Goal: Task Accomplishment & Management: Complete application form

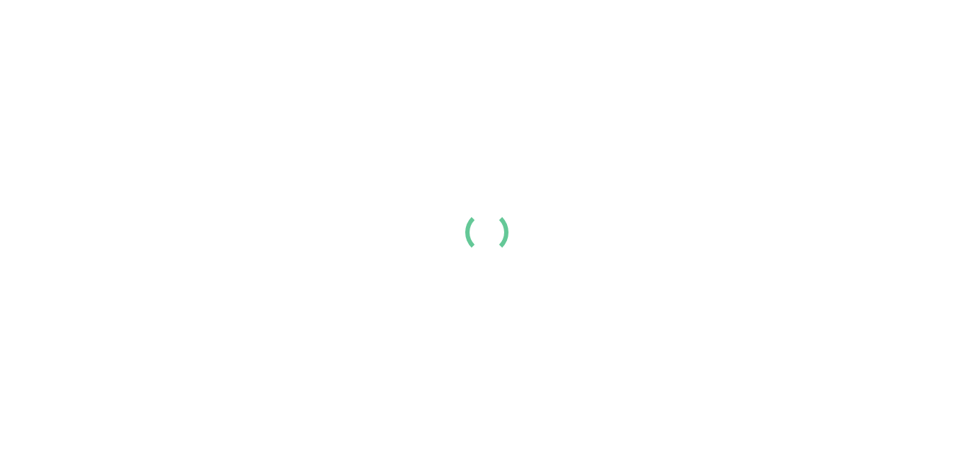
scroll to position [221, 0]
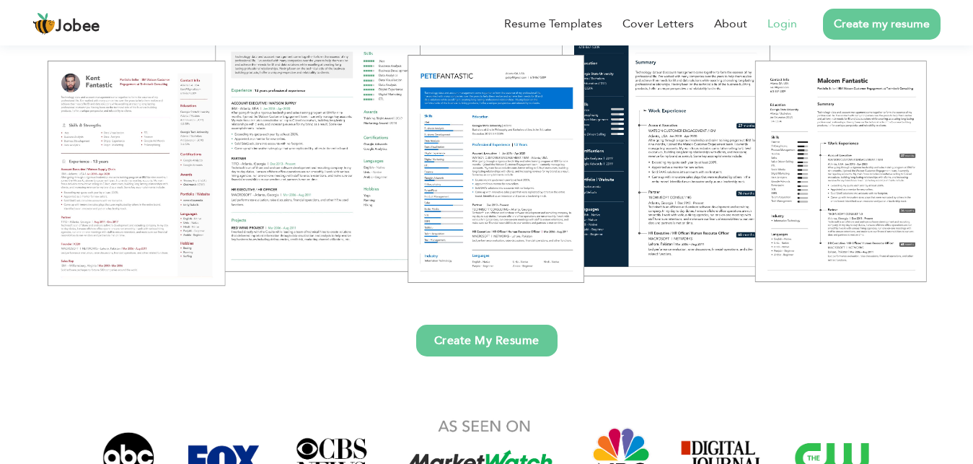
click at [778, 24] on link "Login" at bounding box center [782, 23] width 30 height 17
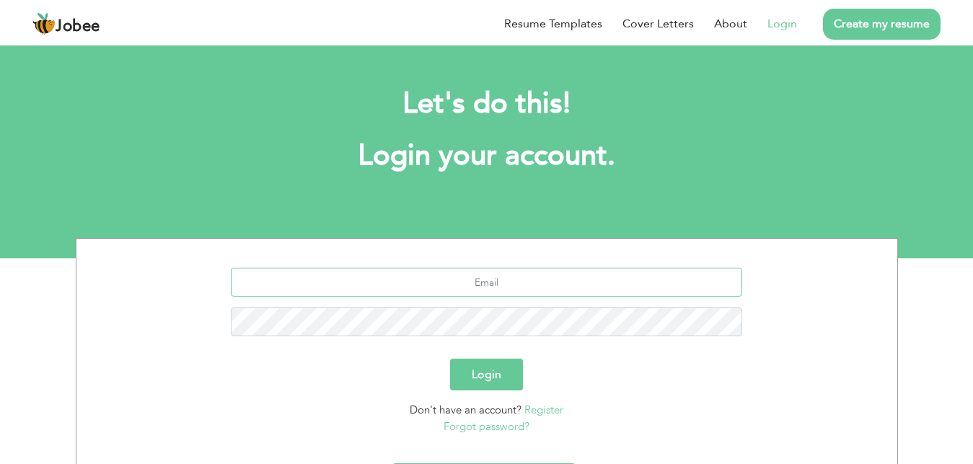
click at [506, 291] on input "text" at bounding box center [486, 282] width 511 height 29
type input "[EMAIL_ADDRESS][DOMAIN_NAME]"
click at [450, 358] on button "Login" at bounding box center [486, 374] width 73 height 32
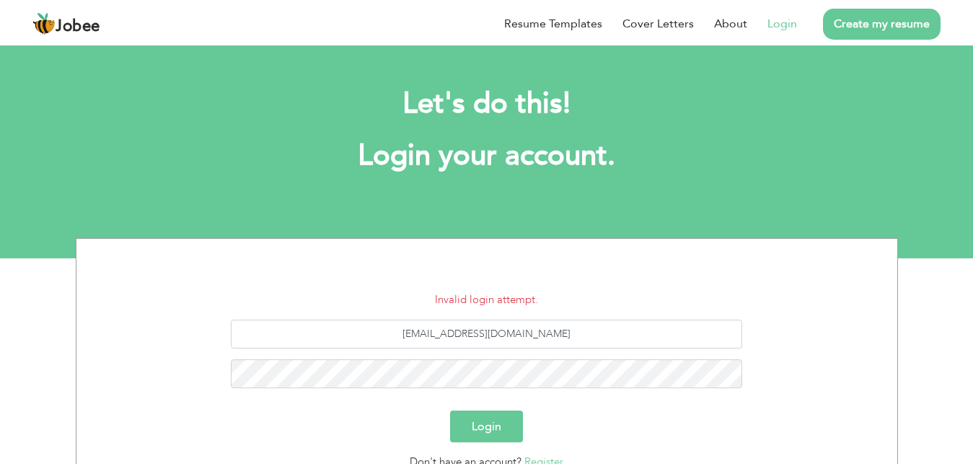
click at [583, 424] on div "Login" at bounding box center [486, 426] width 799 height 32
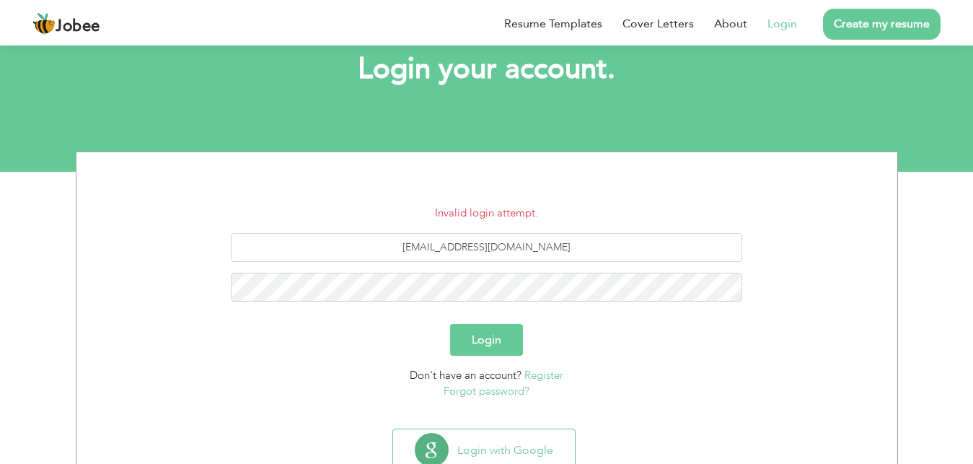
scroll to position [110, 0]
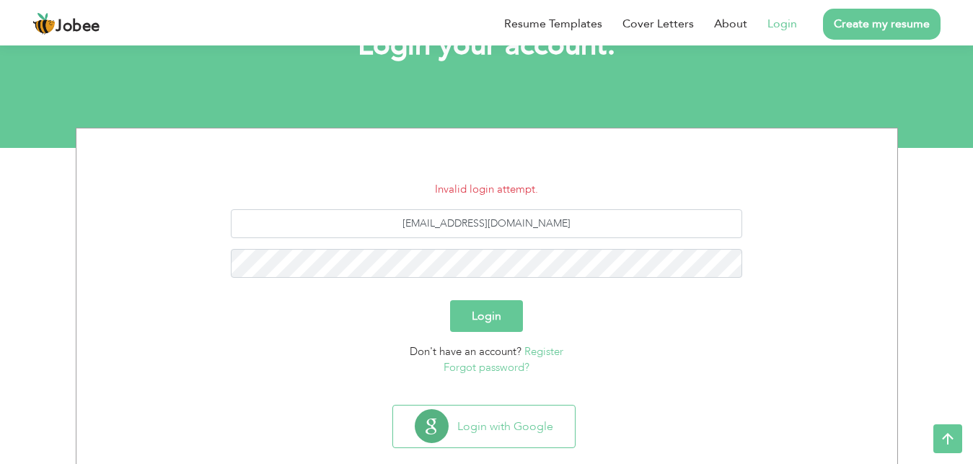
click at [485, 367] on link "Forgot password?" at bounding box center [487, 367] width 86 height 14
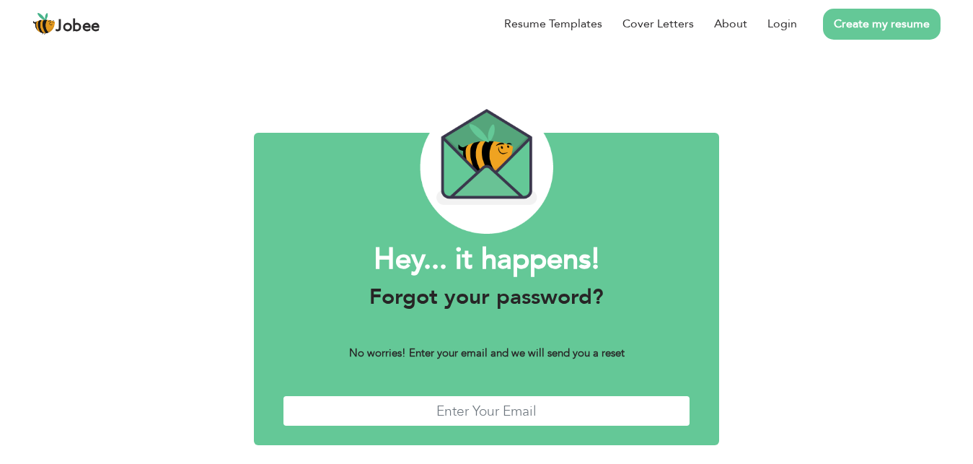
click at [480, 416] on input "text" at bounding box center [486, 410] width 407 height 31
type input "[EMAIL_ADDRESS][DOMAIN_NAME]"
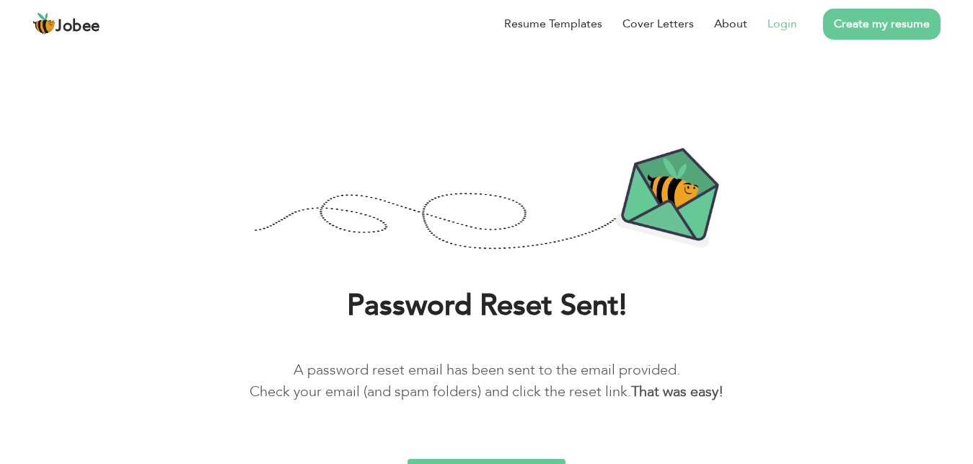
click at [775, 25] on link "Login" at bounding box center [782, 23] width 30 height 17
click at [776, 25] on link "Login" at bounding box center [782, 23] width 30 height 17
click at [769, 22] on link "Login" at bounding box center [782, 23] width 30 height 17
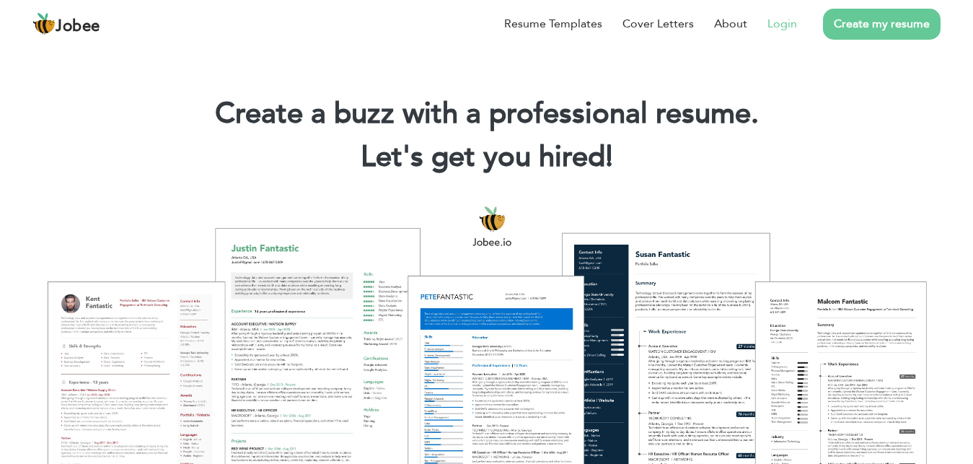
click at [783, 25] on link "Login" at bounding box center [782, 23] width 30 height 17
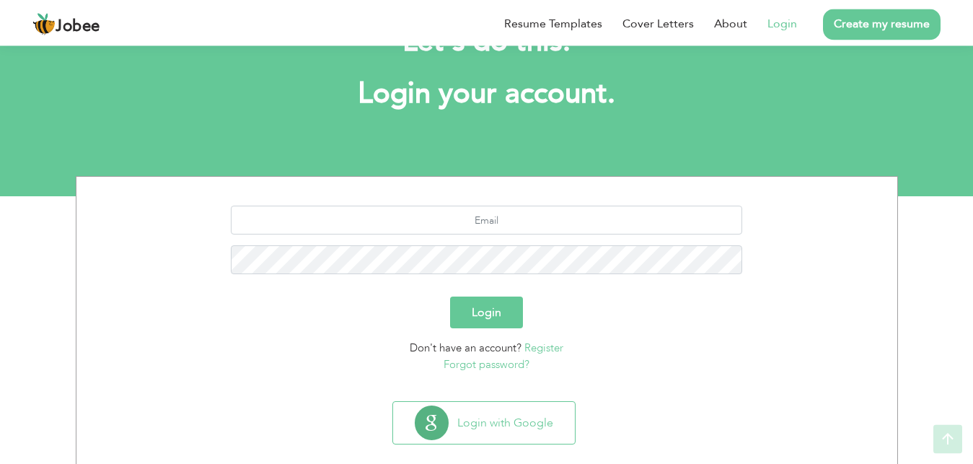
scroll to position [84, 0]
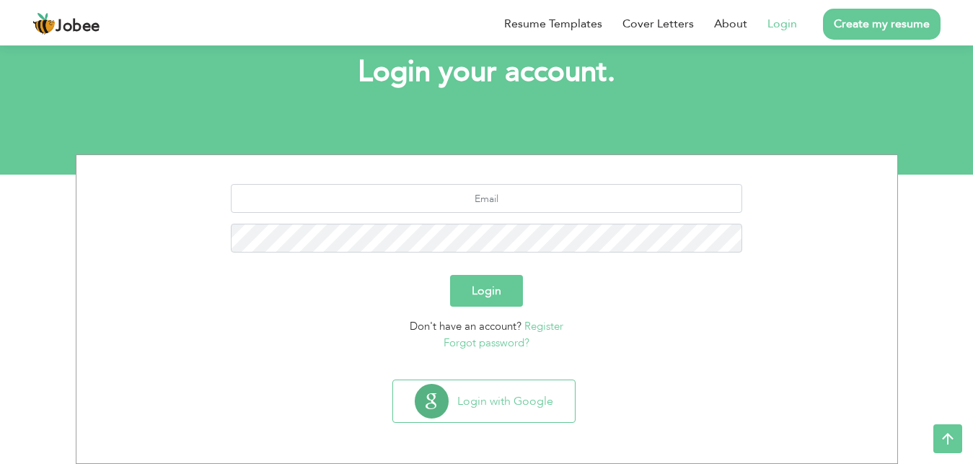
click at [529, 411] on button "Login with Google" at bounding box center [484, 401] width 182 height 42
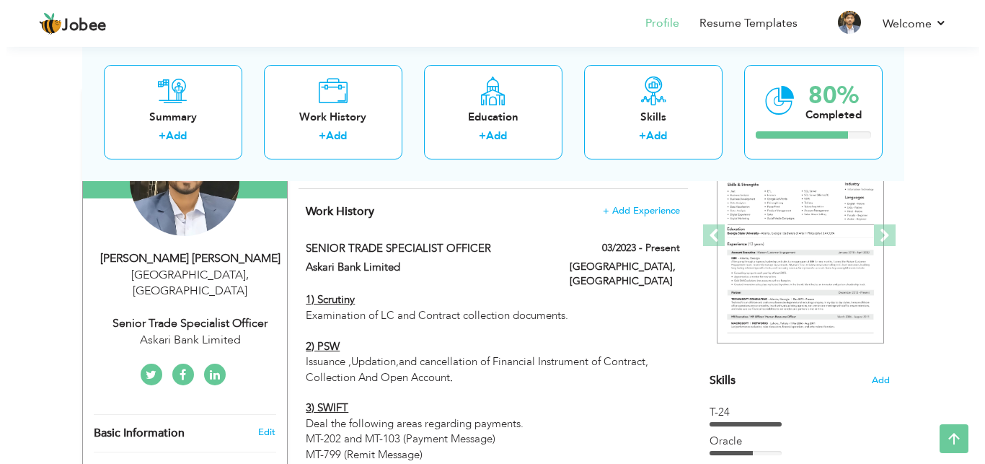
scroll to position [184, 0]
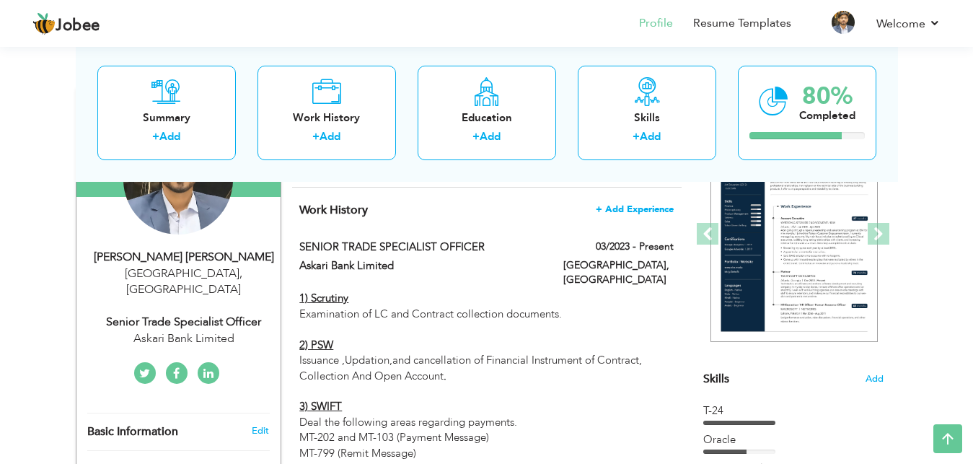
click at [635, 214] on span "+ Add Experience" at bounding box center [635, 209] width 78 height 10
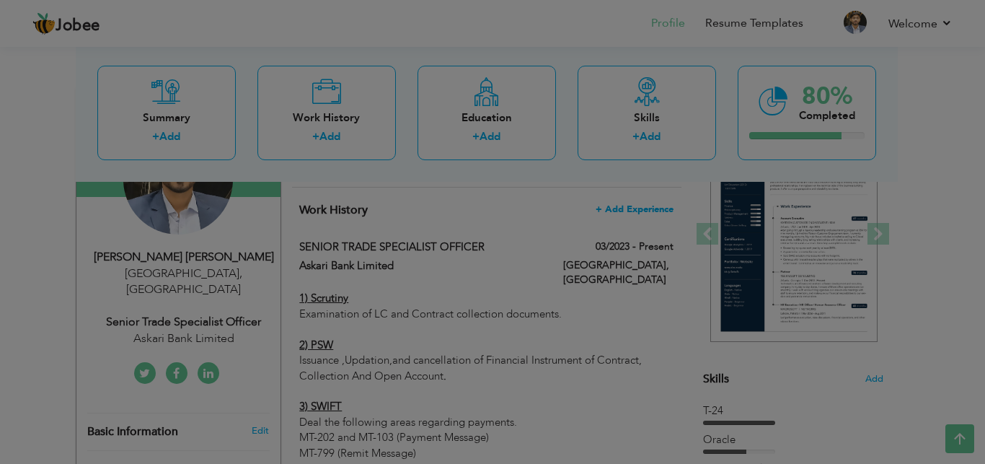
scroll to position [0, 0]
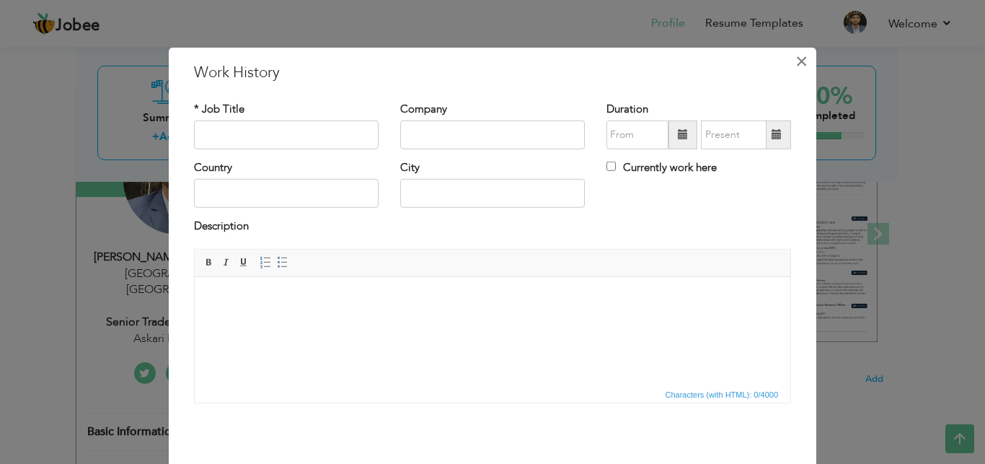
click at [795, 60] on span "×" at bounding box center [801, 61] width 12 height 26
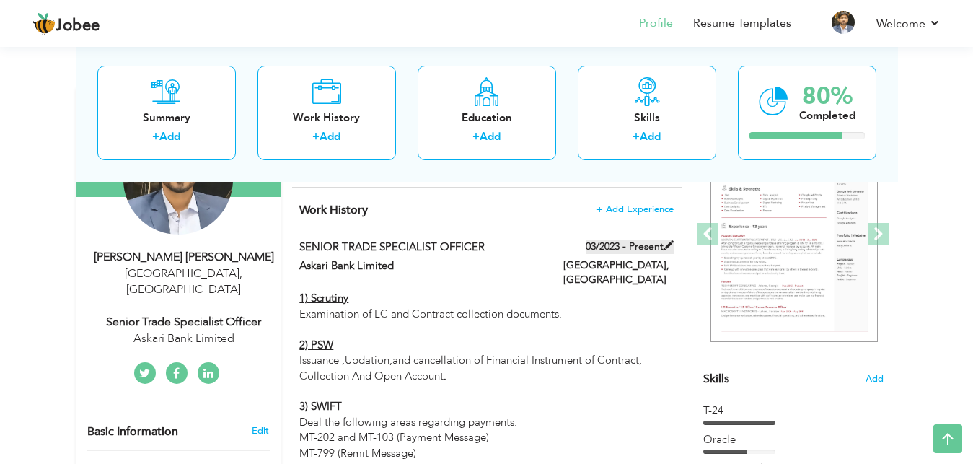
click at [662, 254] on label "03/2023 - Present" at bounding box center [630, 246] width 88 height 14
type input "SENIOR TRADE SPECIALIST OFFICER"
type input "Askari Bank Limited"
type input "03/2023"
type input "[GEOGRAPHIC_DATA]"
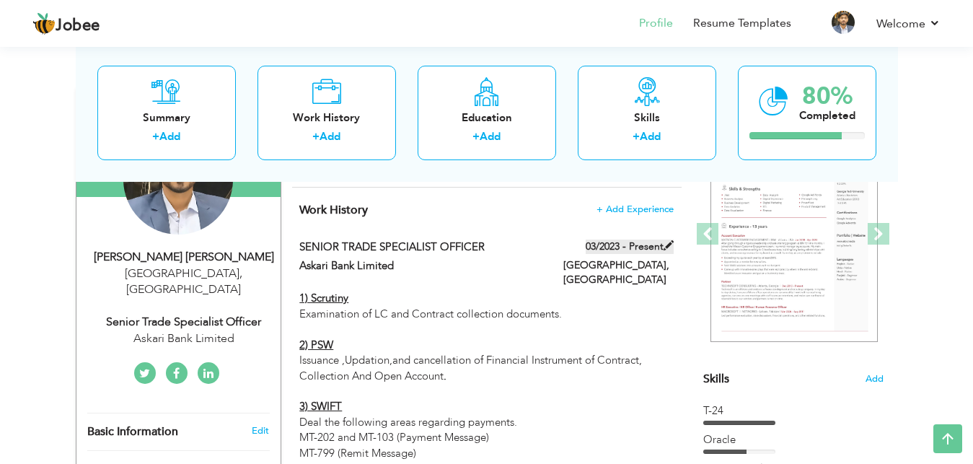
type input "[GEOGRAPHIC_DATA]"
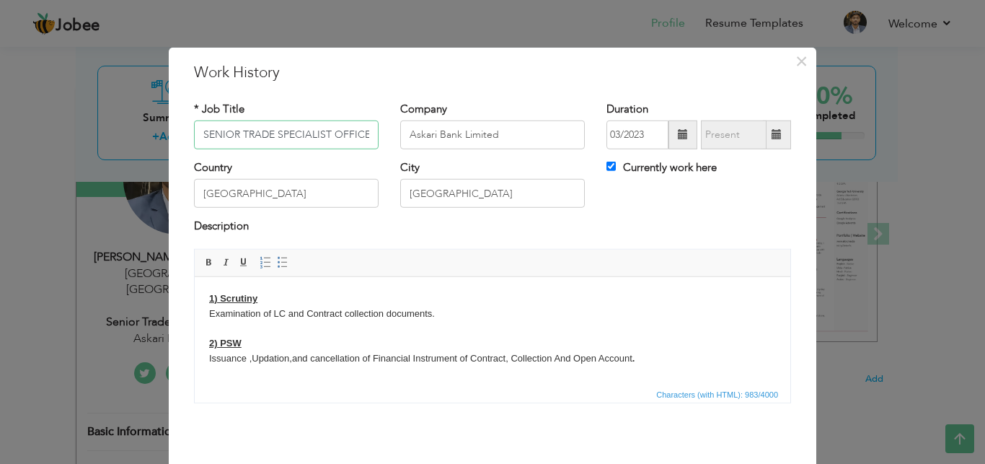
scroll to position [0, 5]
click at [769, 125] on span at bounding box center [777, 134] width 28 height 29
click at [772, 130] on span at bounding box center [777, 134] width 10 height 10
click at [610, 168] on input "Currently work here" at bounding box center [610, 166] width 9 height 9
checkbox input "false"
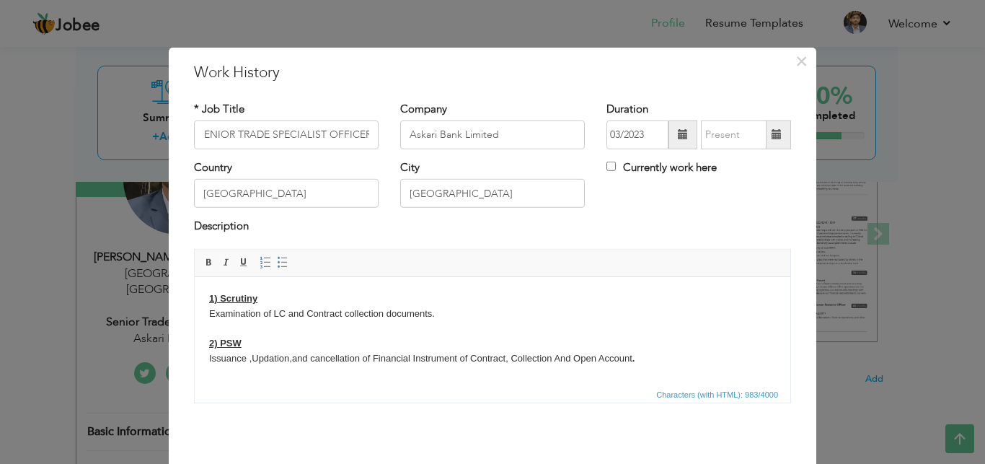
click at [770, 127] on span at bounding box center [777, 134] width 28 height 29
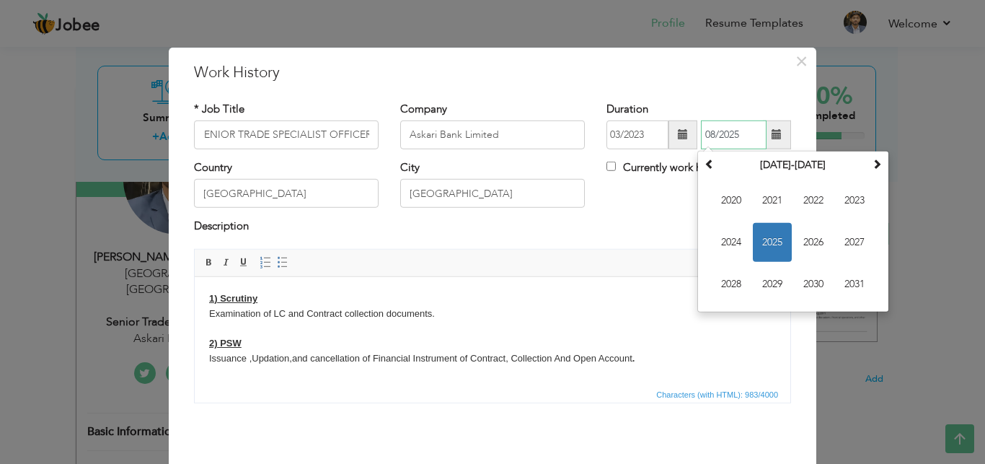
click at [763, 233] on span "2025" at bounding box center [772, 242] width 39 height 39
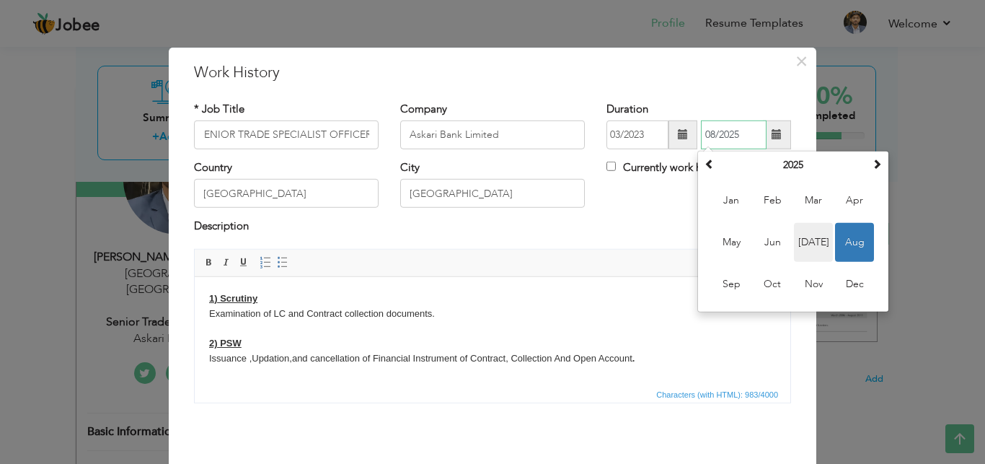
click at [806, 248] on span "Jul" at bounding box center [813, 242] width 39 height 39
type input "07/2025"
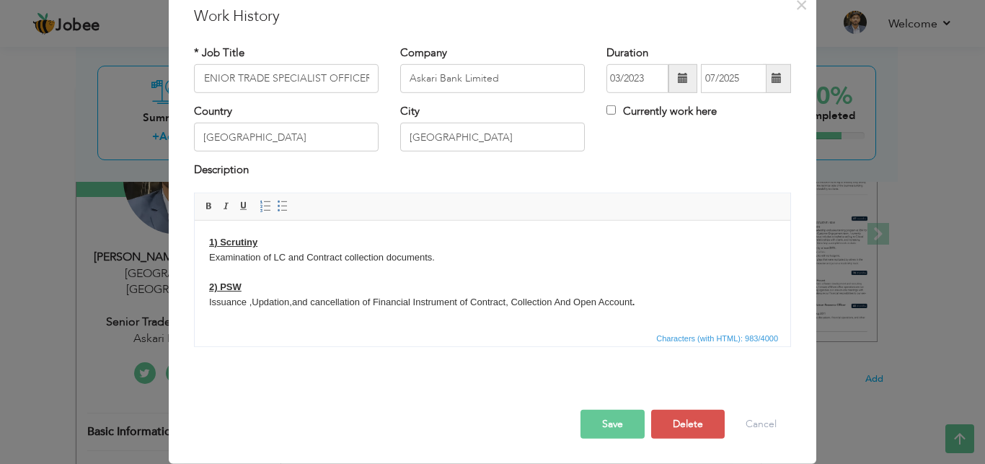
scroll to position [79, 0]
click at [609, 410] on button "Save" at bounding box center [613, 424] width 64 height 29
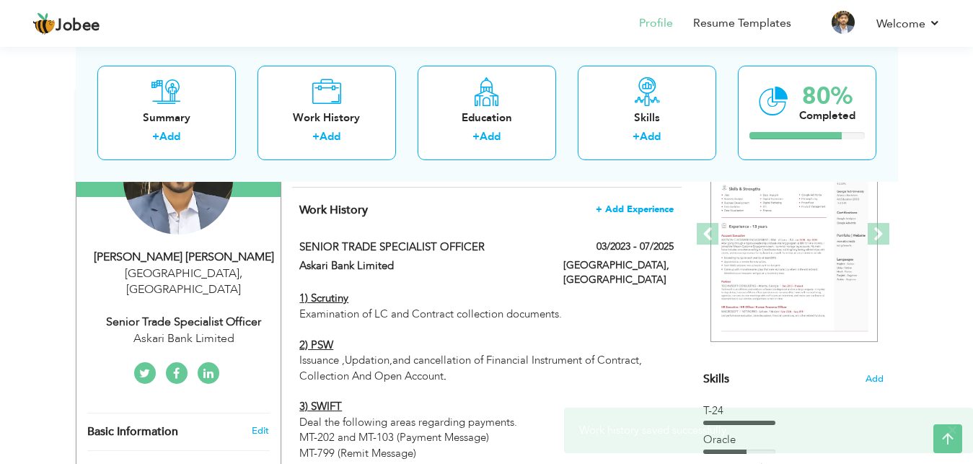
click at [636, 214] on span "+ Add Experience" at bounding box center [635, 209] width 78 height 10
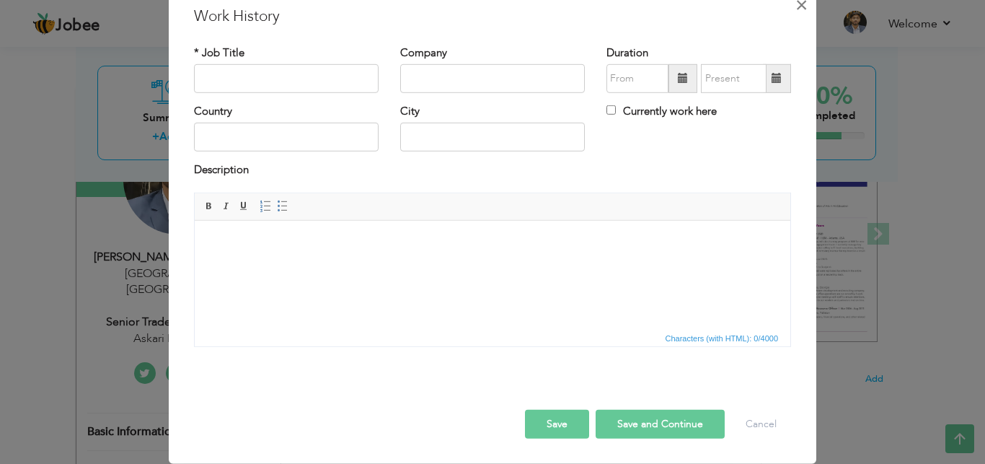
click at [795, 17] on span "×" at bounding box center [801, 4] width 12 height 26
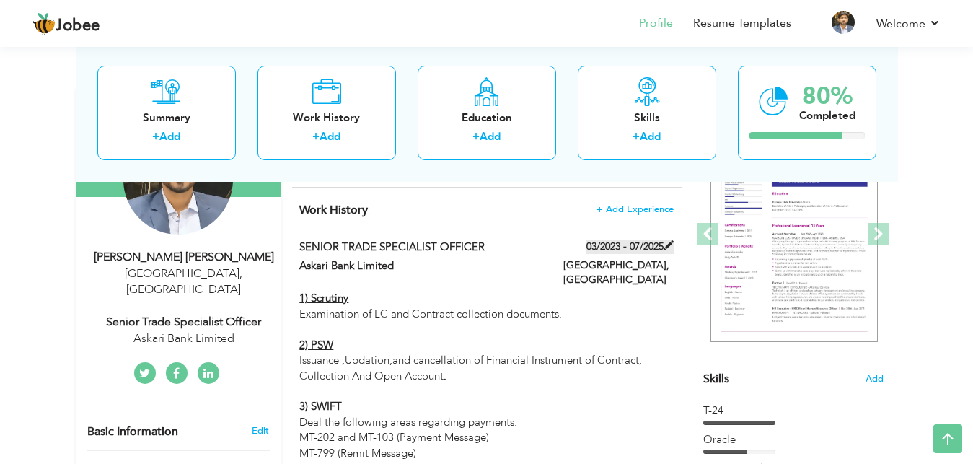
click at [665, 250] on span at bounding box center [668, 245] width 10 height 10
type input "SENIOR TRADE SPECIALIST OFFICER"
type input "Askari Bank Limited"
type input "03/2023"
type input "07/2025"
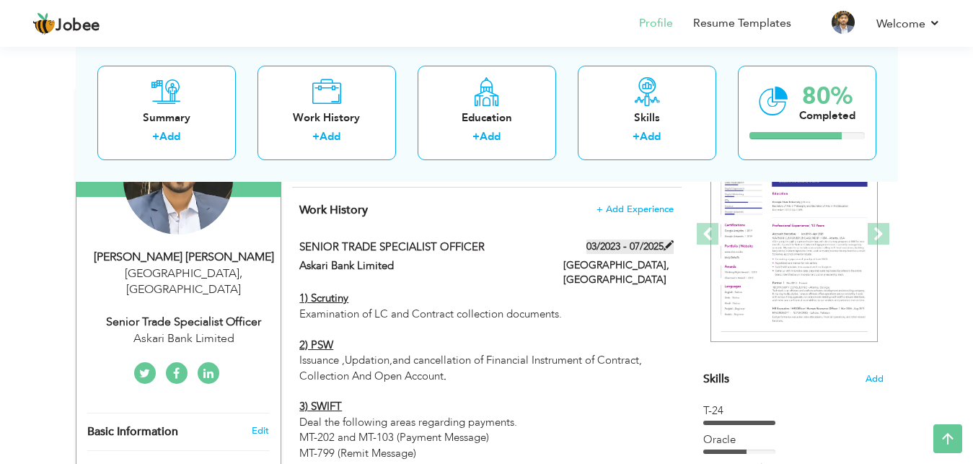
type input "[GEOGRAPHIC_DATA]"
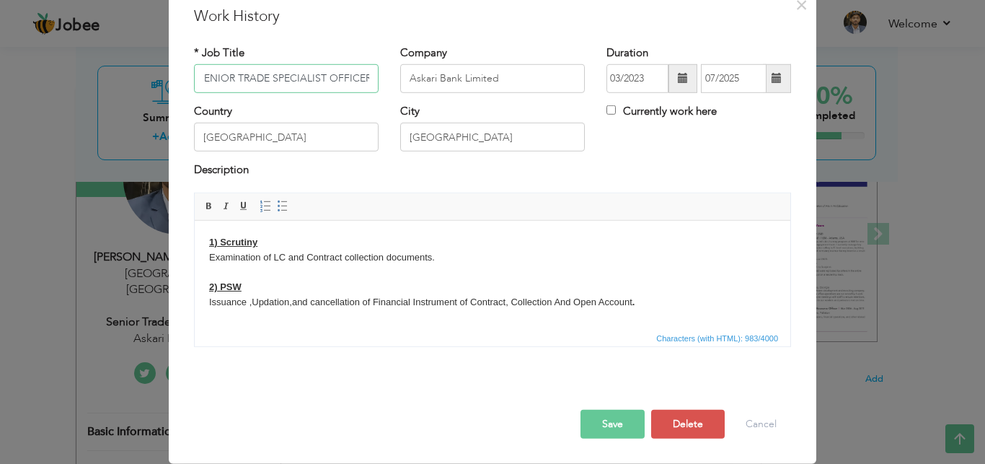
scroll to position [0, 5]
click at [797, 17] on span "×" at bounding box center [801, 4] width 12 height 26
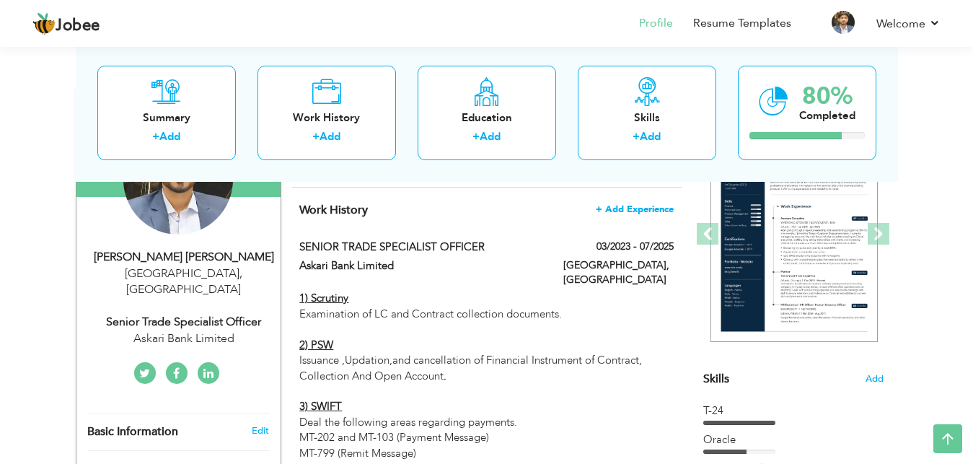
click at [647, 214] on span "+ Add Experience" at bounding box center [635, 209] width 78 height 10
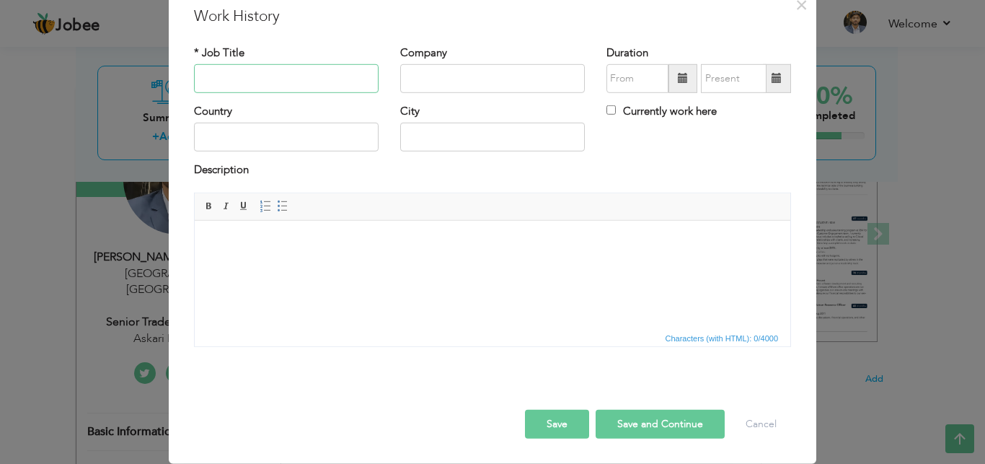
click at [299, 93] on input "text" at bounding box center [286, 78] width 185 height 29
click at [299, 93] on input "s" at bounding box center [286, 78] width 185 height 29
click at [299, 93] on input "sec" at bounding box center [286, 78] width 185 height 29
type input "sec"
click at [425, 93] on input "text" at bounding box center [492, 78] width 185 height 29
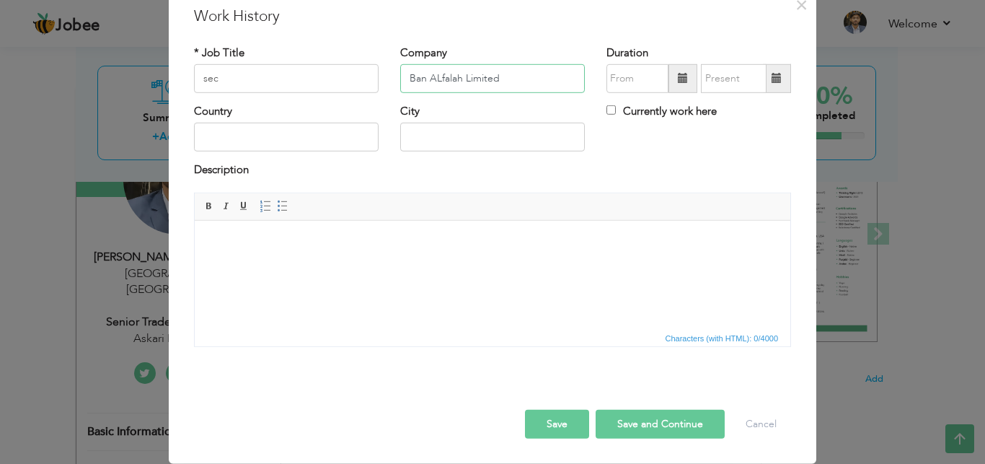
type input "Ban ALfalah Limited"
click at [678, 83] on span at bounding box center [683, 78] width 10 height 10
type input "08/2025"
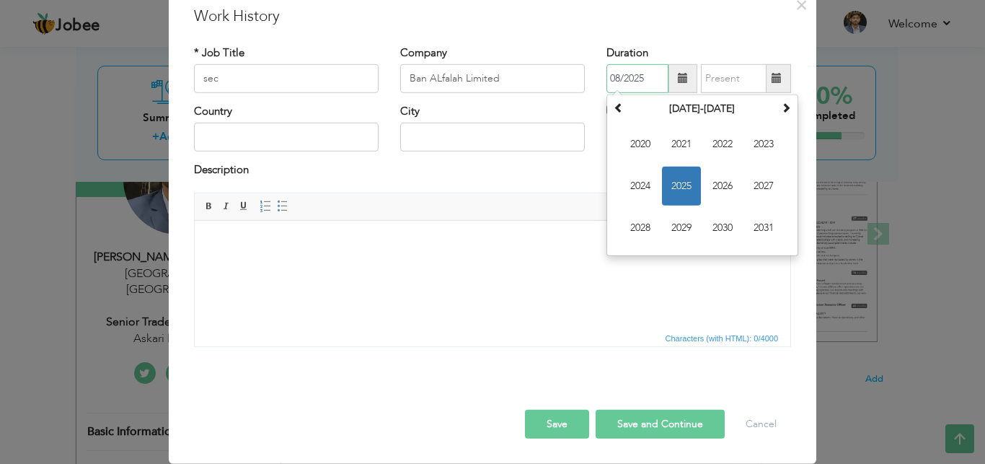
click at [676, 206] on span "2025" at bounding box center [681, 186] width 39 height 39
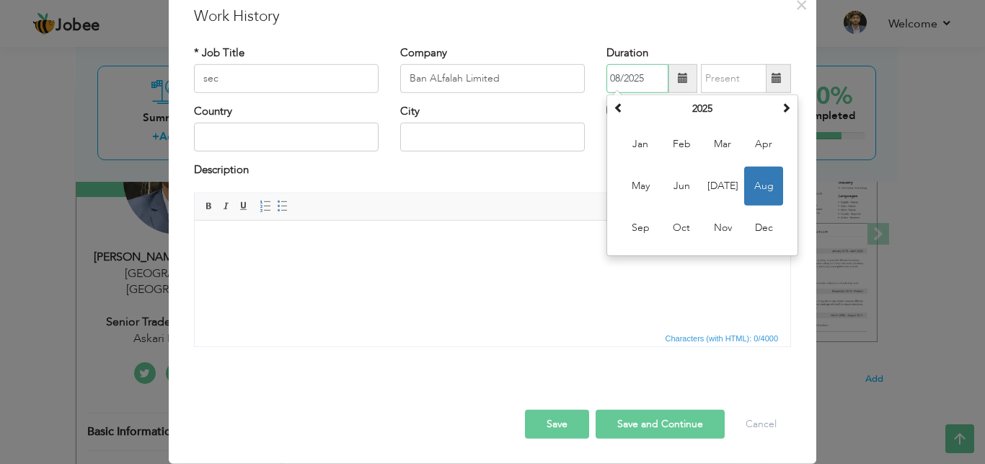
click at [746, 206] on span "Aug" at bounding box center [763, 186] width 39 height 39
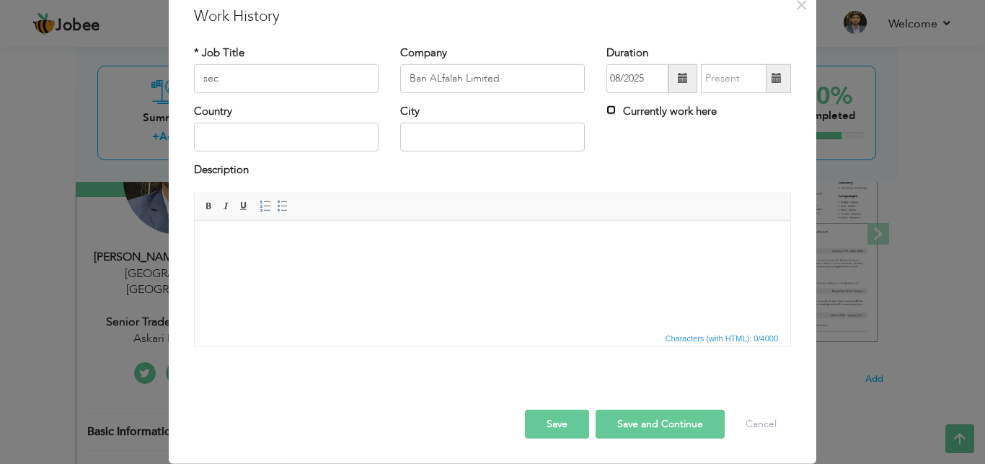
click at [606, 115] on input "Currently work here" at bounding box center [610, 109] width 9 height 9
checkbox input "true"
click at [444, 151] on input "text" at bounding box center [492, 137] width 185 height 29
type input "k"
type input "[GEOGRAPHIC_DATA]"
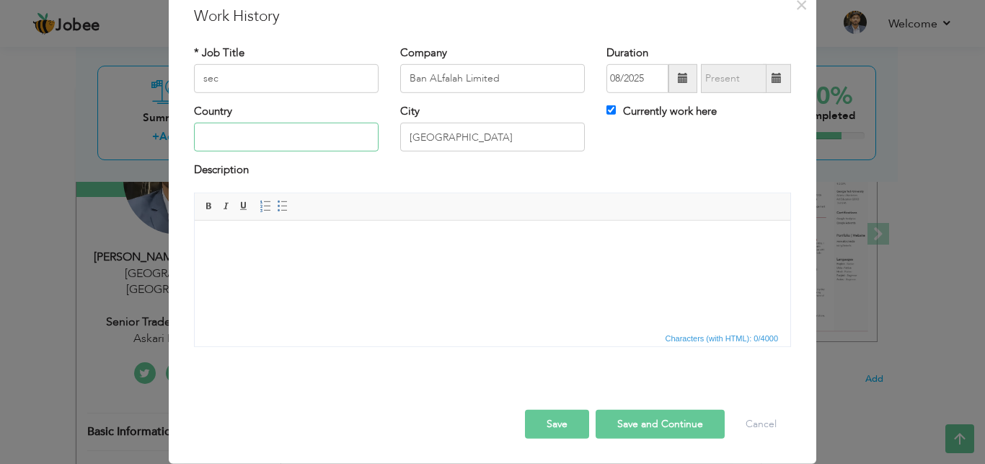
click at [268, 151] on input "text" at bounding box center [286, 137] width 185 height 29
type input "[GEOGRAPHIC_DATA]"
click at [850, 402] on div "× Work History * Job Title sec Company Ban ALfalah Limited Duration City" at bounding box center [492, 232] width 985 height 464
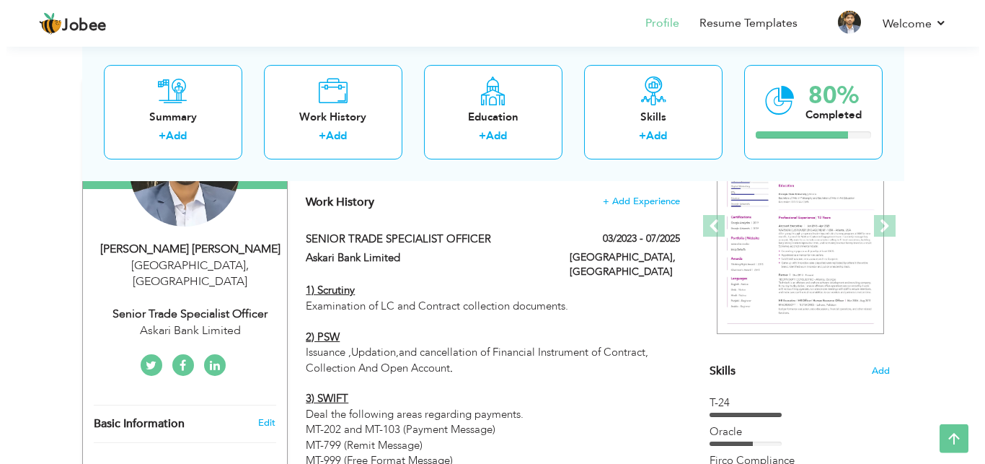
scroll to position [257, 0]
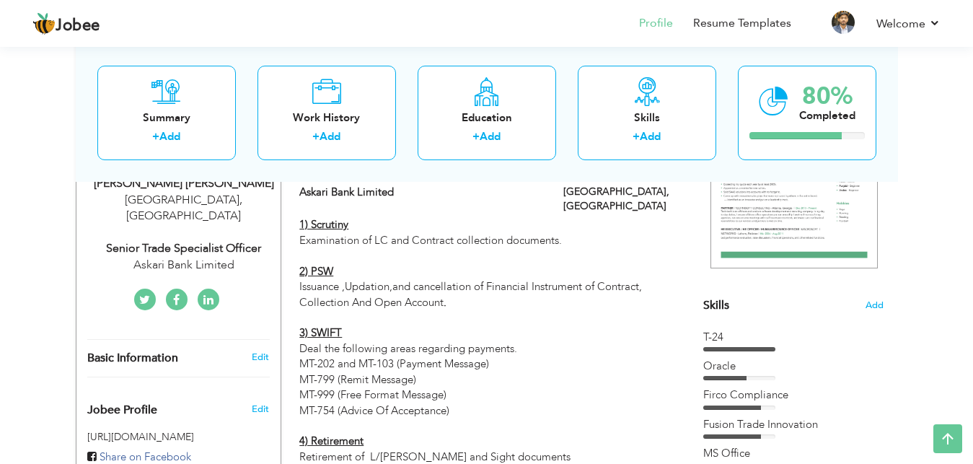
click at [669, 177] on span at bounding box center [668, 172] width 10 height 10
type input "SENIOR TRADE SPECIALIST OFFICER"
type input "Askari Bank Limited"
type input "03/2023"
type input "07/2025"
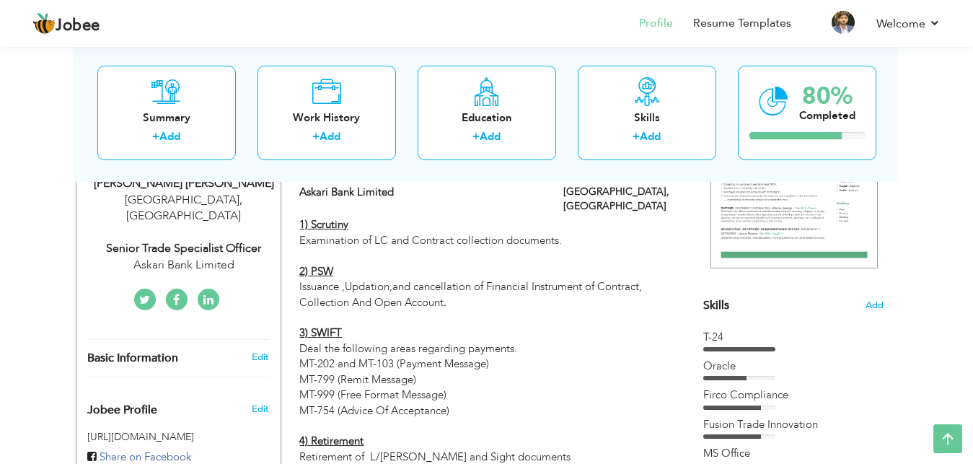
checkbox input "false"
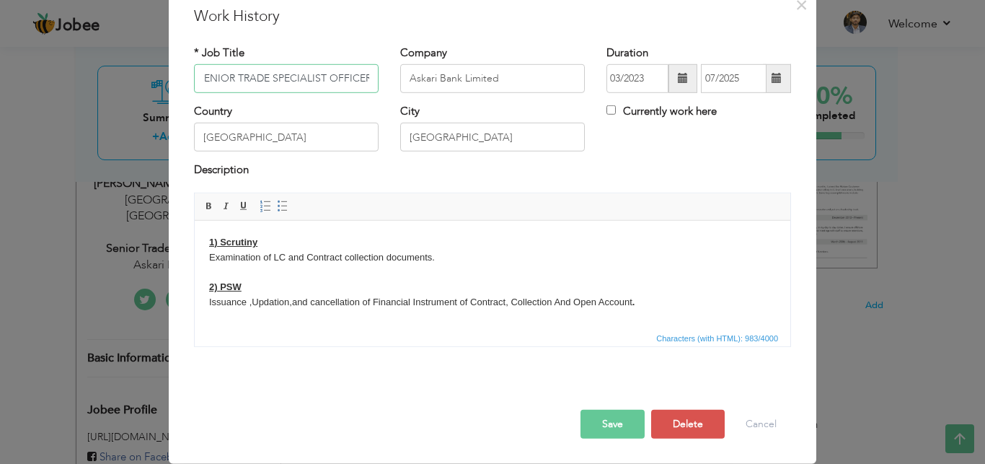
scroll to position [0, 0]
drag, startPoint x: 363, startPoint y: 131, endPoint x: 0, endPoint y: 231, distance: 376.8
click at [194, 93] on input "SENIOR TRADE SPECIALIST OFFICER" at bounding box center [286, 78] width 185 height 29
click at [209, 239] on html "1) Scrutiny Examination of LC and Contract collection documents. 2) PSW Issuanc…" at bounding box center [493, 274] width 596 height 108
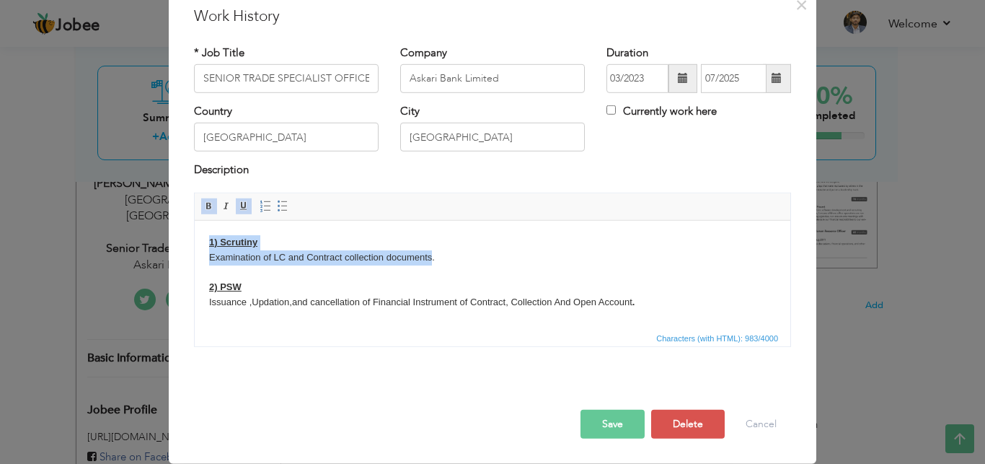
drag, startPoint x: 209, startPoint y: 239, endPoint x: 434, endPoint y: 259, distance: 225.8
click at [434, 259] on html "1) Scrutiny Examination of LC and Contract collection documents. 2) PSW Issuanc…" at bounding box center [493, 274] width 596 height 108
click at [434, 259] on body "1) Scrutiny Examination of LC and Contract collection documents. 2) PSW Issuanc…" at bounding box center [492, 414] width 567 height 360
drag, startPoint x: 211, startPoint y: 241, endPoint x: 334, endPoint y: 239, distance: 123.3
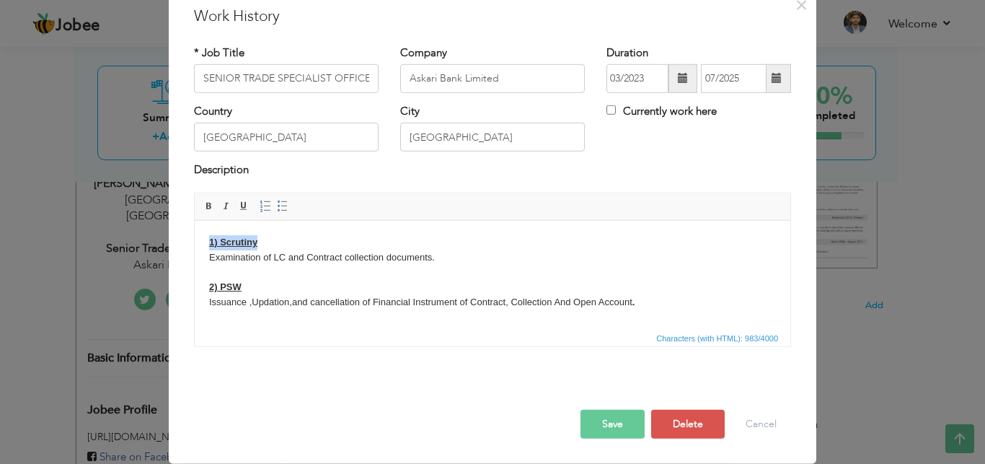
click at [334, 239] on body "1) Scrutiny Examination of LC and Contract collection documents. 2) PSW Issuanc…" at bounding box center [492, 414] width 567 height 360
click at [263, 264] on body "1) Scrutiny Examination of LC and Contract collection documents. 2) PSW Issuanc…" at bounding box center [492, 414] width 567 height 360
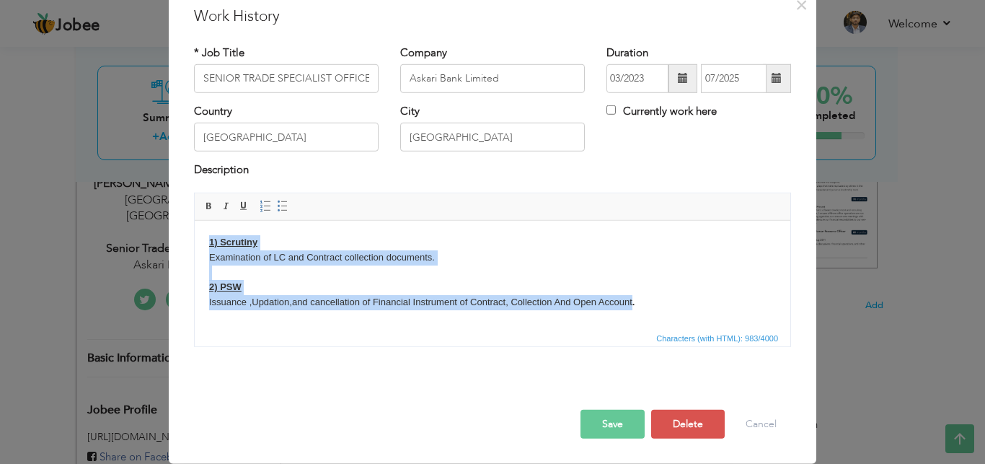
drag, startPoint x: 211, startPoint y: 243, endPoint x: 635, endPoint y: 302, distance: 428.1
click at [635, 302] on body "1) Scrutiny Examination of LC and Contract collection documents. 2) PSW Issuanc…" at bounding box center [492, 414] width 567 height 360
copy body "1) Scrutiny Examination of LC and Contract collection documents. 2) PSW Issuanc…"
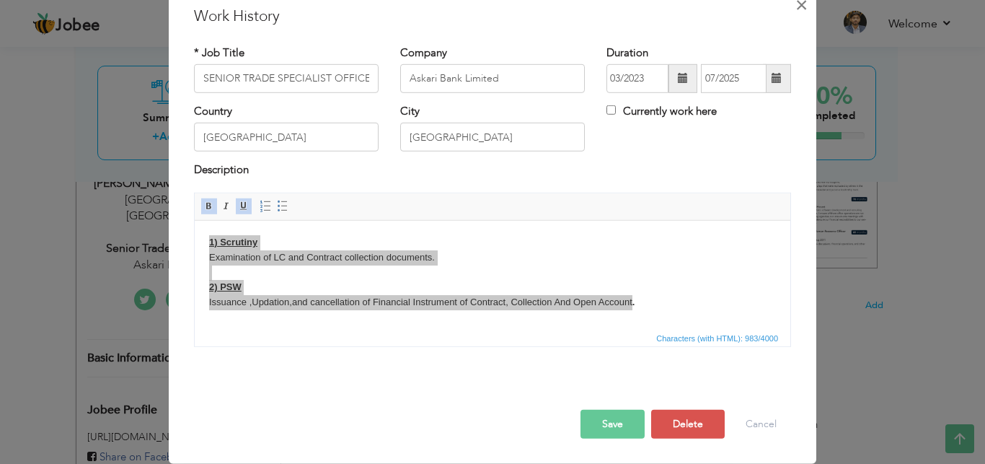
click at [799, 17] on span "×" at bounding box center [801, 4] width 12 height 26
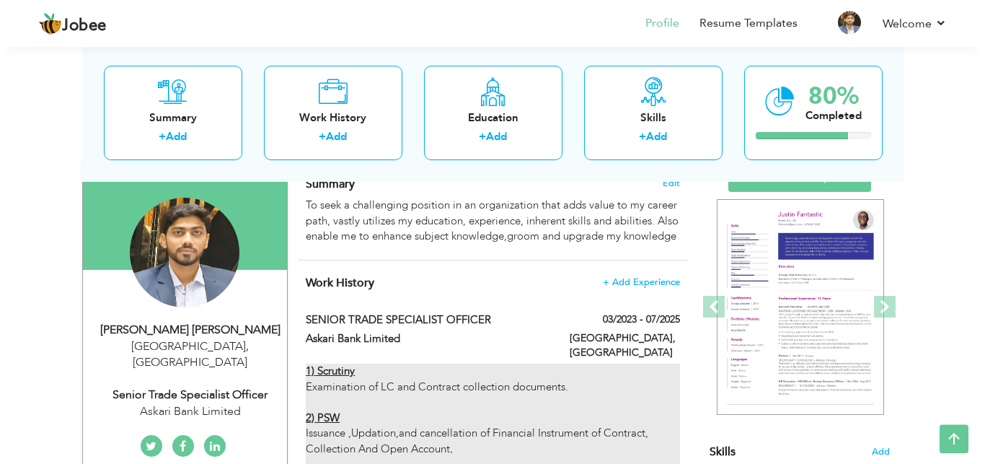
scroll to position [110, 0]
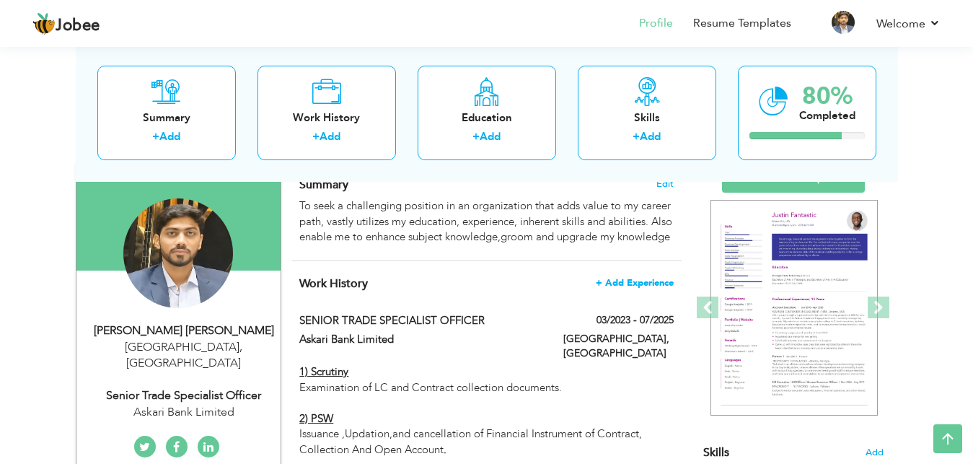
click at [637, 288] on span "+ Add Experience" at bounding box center [635, 283] width 78 height 10
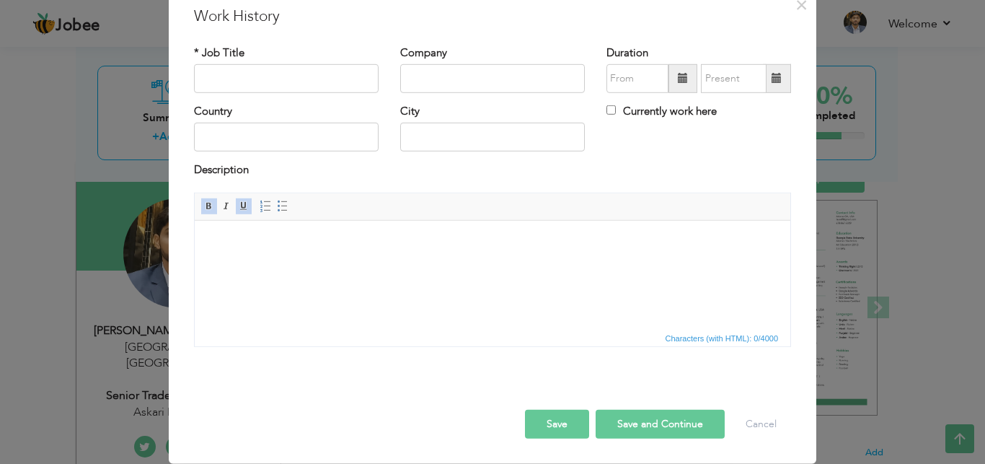
click at [247, 261] on html at bounding box center [493, 274] width 596 height 108
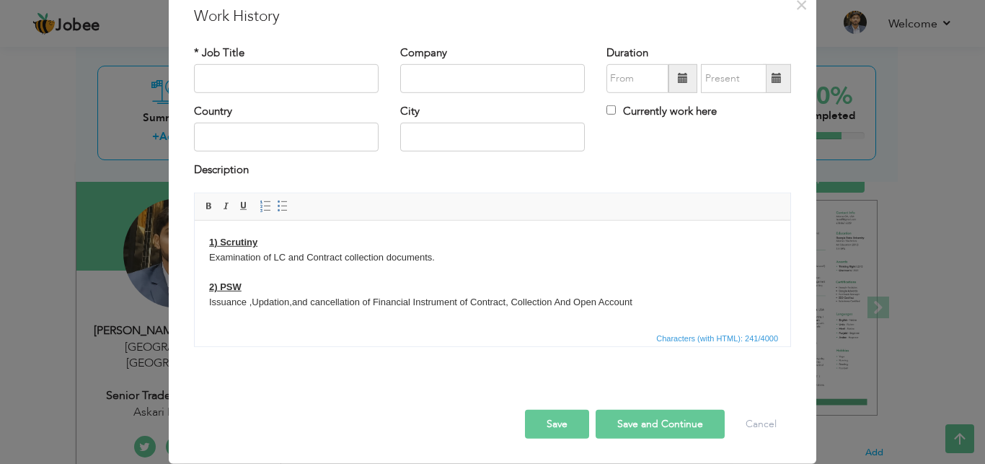
click at [268, 93] on input "text" at bounding box center [286, 78] width 185 height 29
click at [487, 93] on input "text" at bounding box center [492, 78] width 185 height 29
type input "Bank AlFalah Limited"
click at [669, 93] on span at bounding box center [683, 78] width 29 height 29
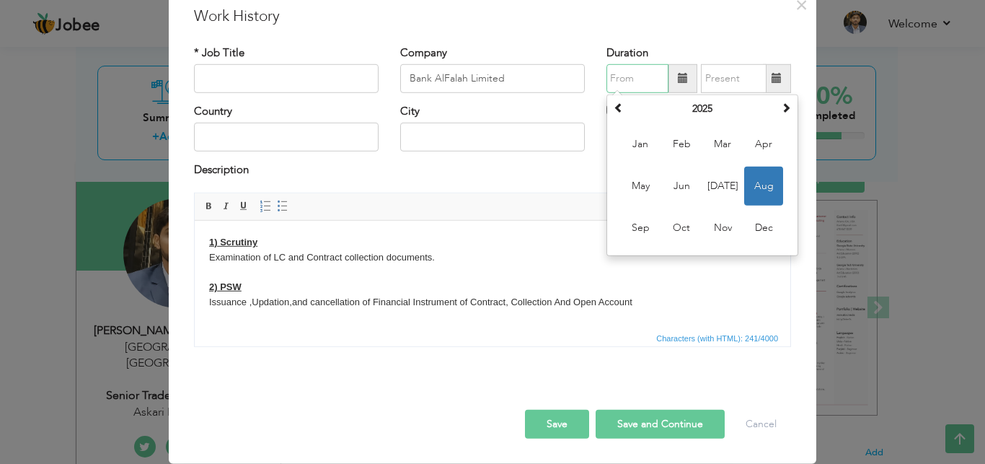
click at [752, 206] on span "Aug" at bounding box center [763, 186] width 39 height 39
type input "08/2025"
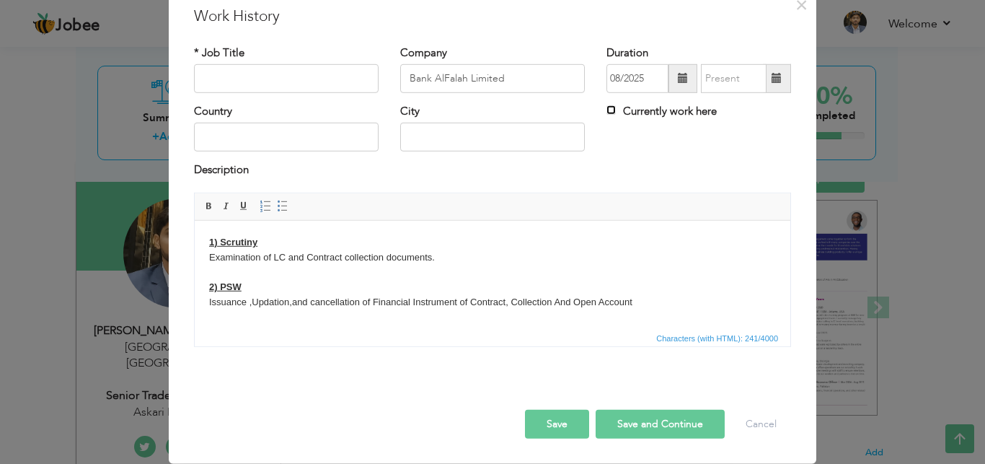
click at [606, 115] on input "Currently work here" at bounding box center [610, 109] width 9 height 9
checkbox input "true"
click at [278, 151] on input "text" at bounding box center [286, 137] width 185 height 29
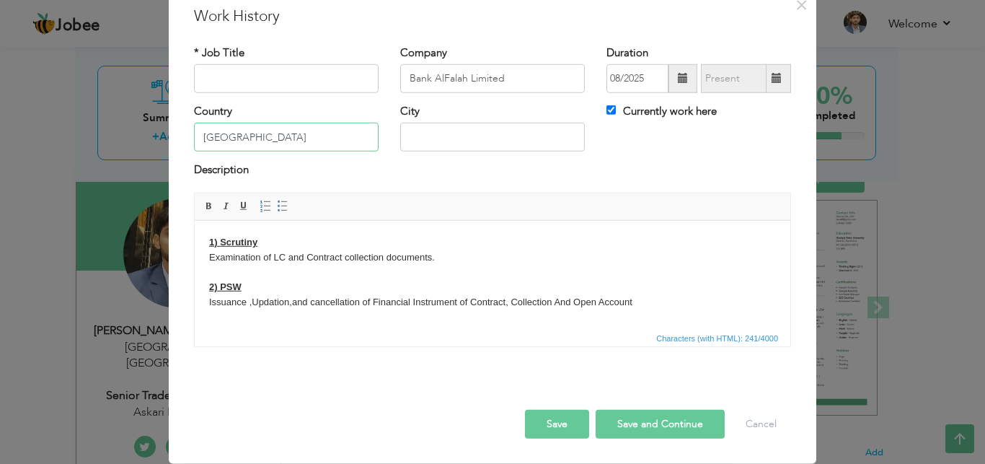
type input "[GEOGRAPHIC_DATA]"
click at [268, 93] on input "text" at bounding box center [286, 78] width 185 height 29
type input "12345"
click at [512, 50] on div "× Work History * Job Title 12345 Company Bank AlFalah Limited Duration 08/2025 …" at bounding box center [493, 227] width 648 height 472
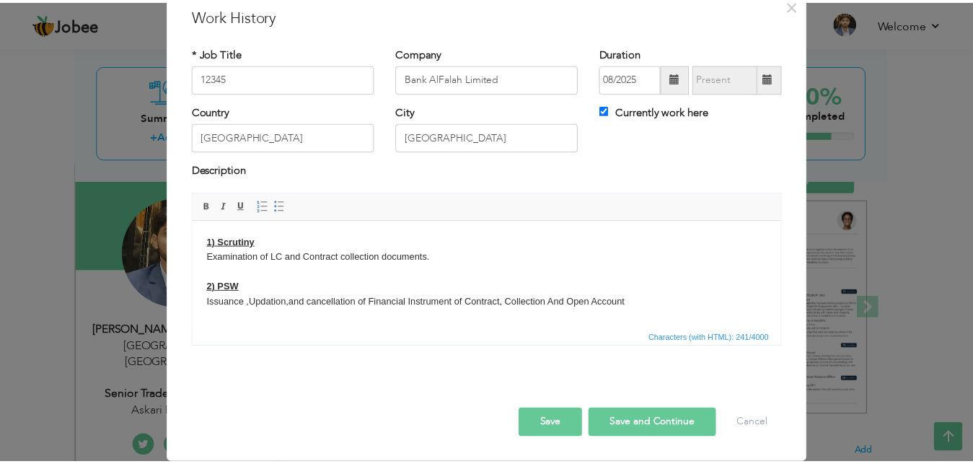
scroll to position [79, 0]
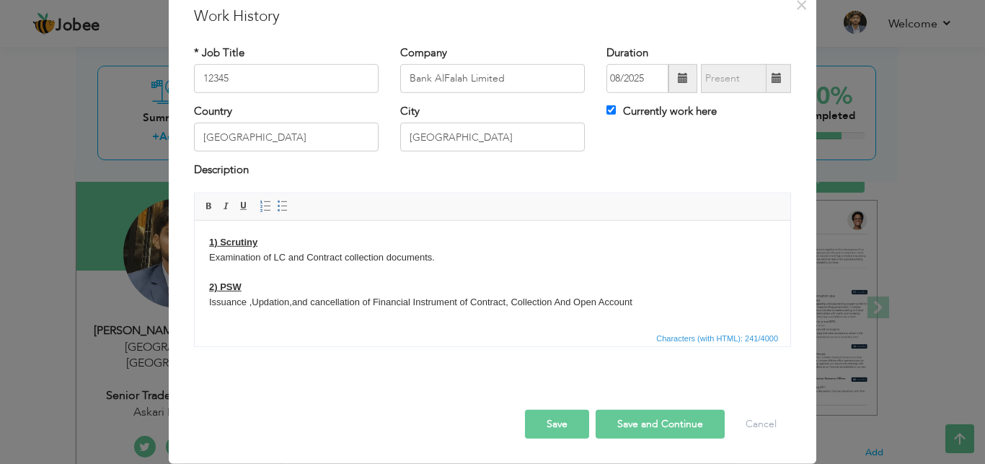
click at [628, 412] on button "Save and Continue" at bounding box center [660, 424] width 129 height 29
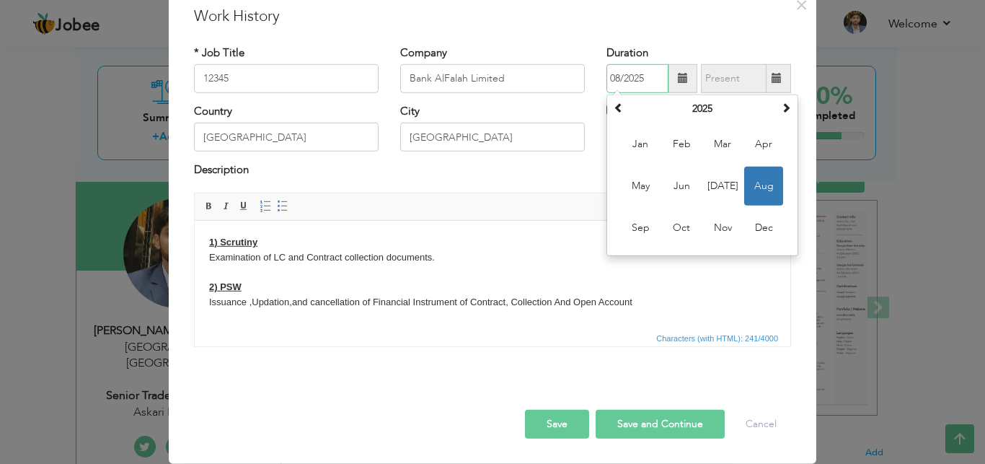
click at [756, 167] on span "Aug" at bounding box center [763, 186] width 39 height 39
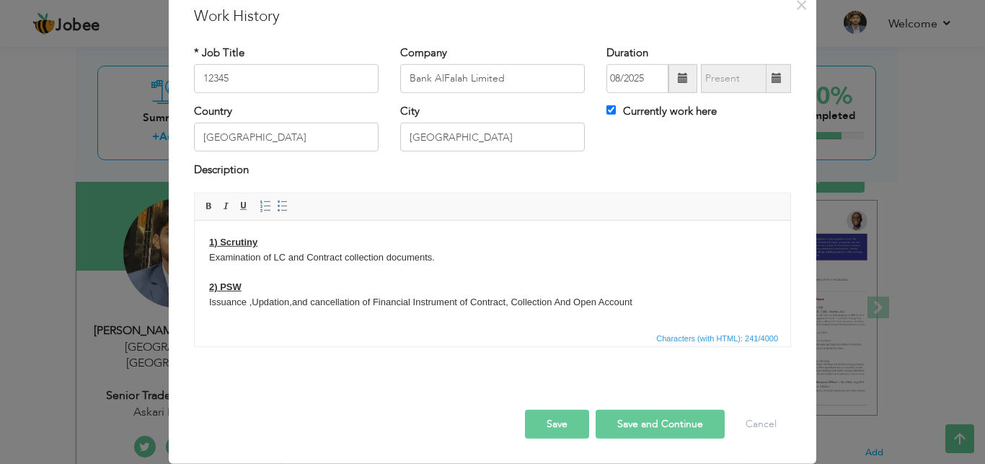
click at [550, 410] on button "Save" at bounding box center [557, 424] width 64 height 29
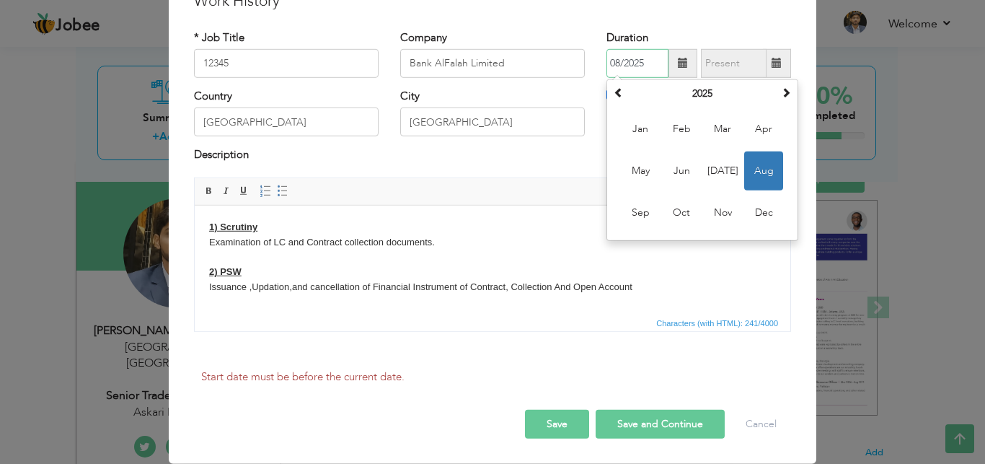
click at [759, 179] on span "Aug" at bounding box center [763, 170] width 39 height 39
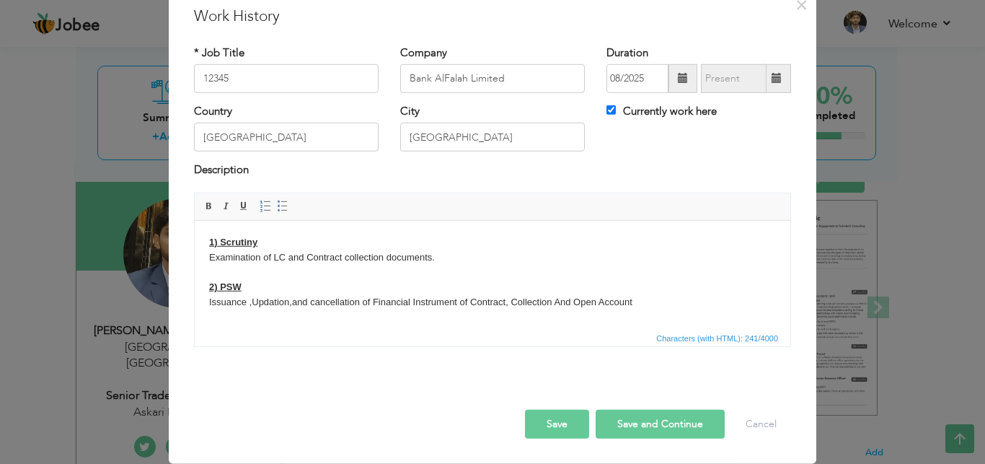
click at [626, 410] on button "Save and Continue" at bounding box center [660, 424] width 129 height 29
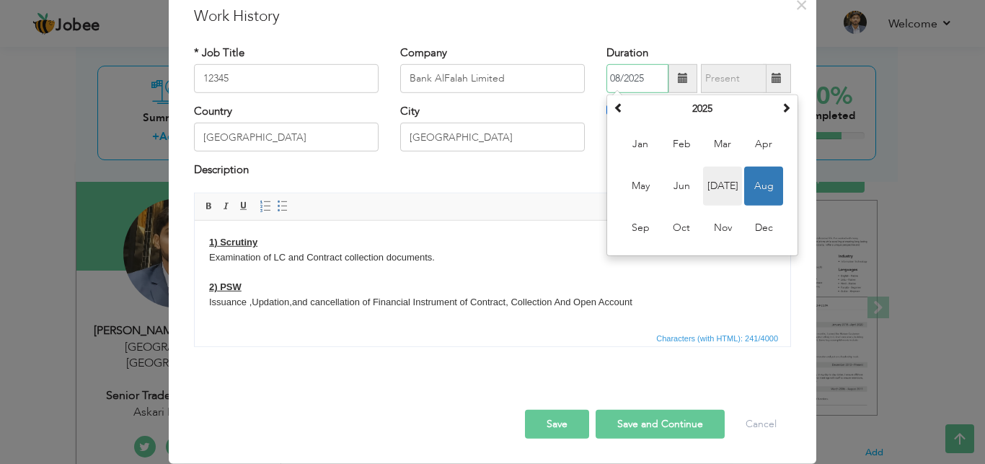
click at [730, 167] on span "Jul" at bounding box center [722, 186] width 39 height 39
type input "07/2025"
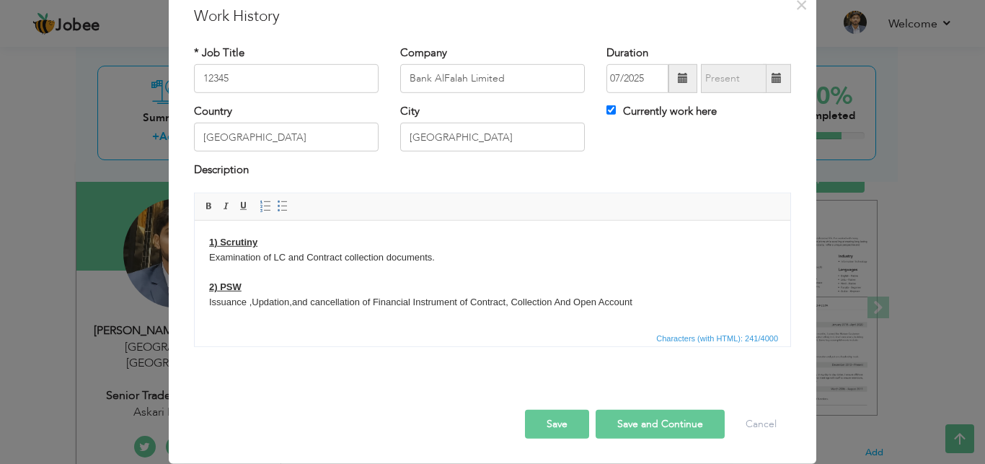
click at [612, 410] on button "Save and Continue" at bounding box center [660, 424] width 129 height 29
checkbox input "false"
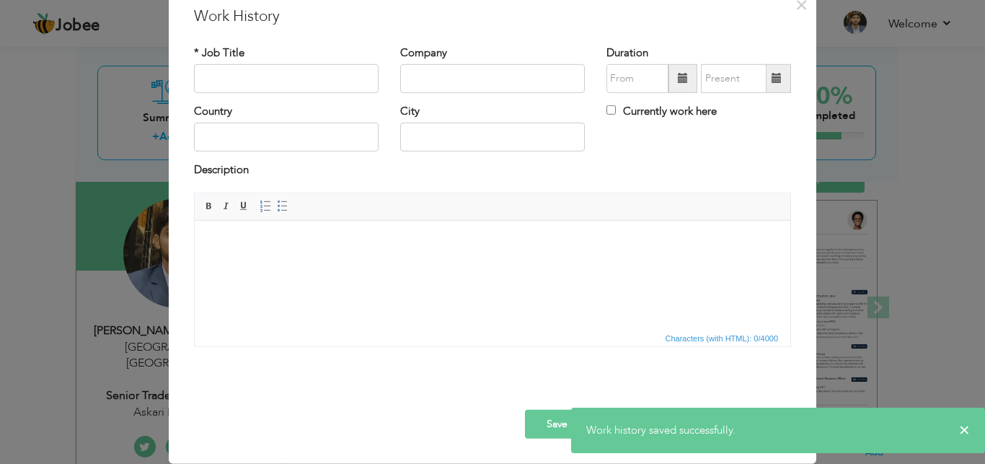
drag, startPoint x: 806, startPoint y: 170, endPoint x: 852, endPoint y: 206, distance: 57.6
click at [852, 206] on div "× Work History * Job Title Company Duration Currently work here Country" at bounding box center [492, 232] width 985 height 464
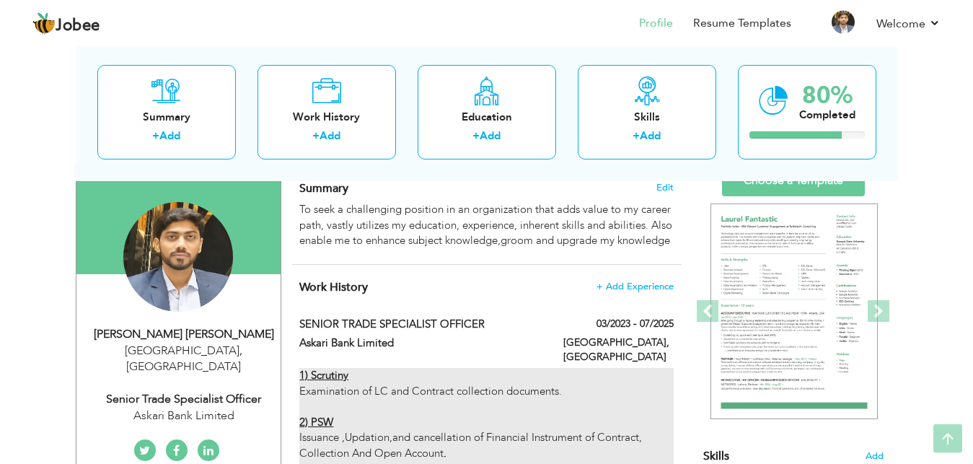
scroll to position [0, 0]
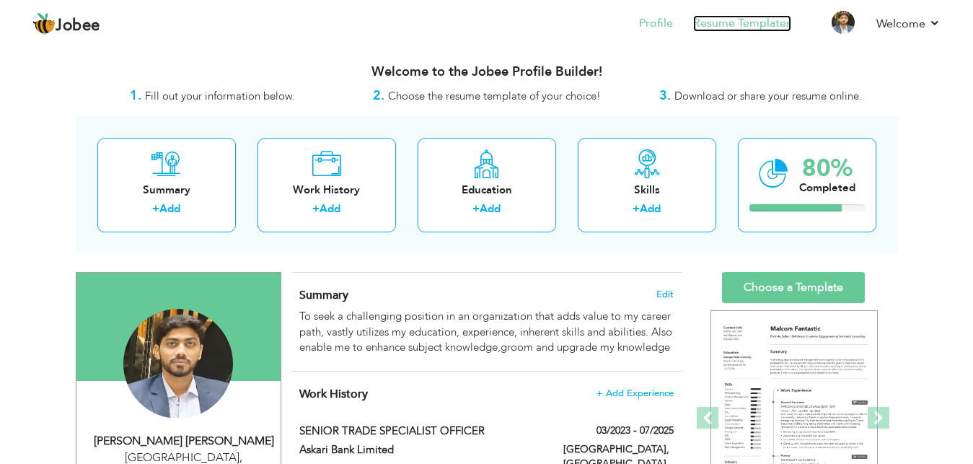
click at [754, 27] on link "Resume Templates" at bounding box center [742, 23] width 98 height 17
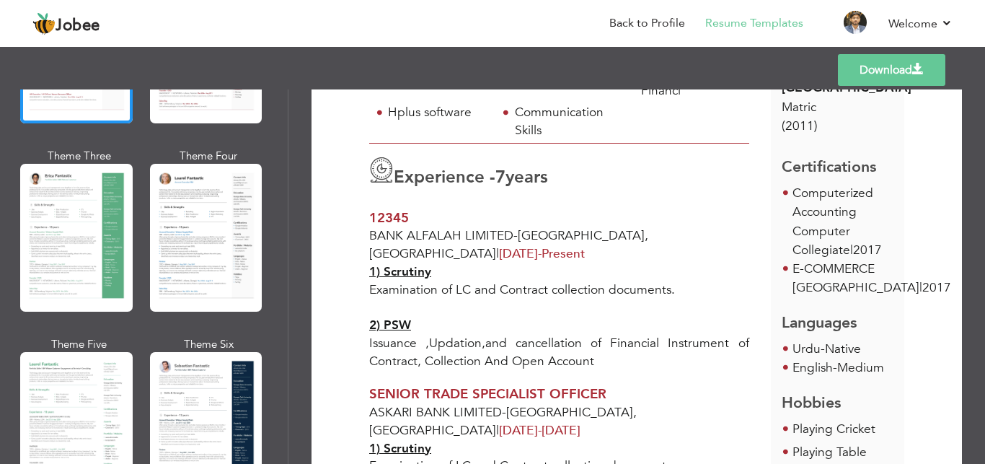
scroll to position [91, 0]
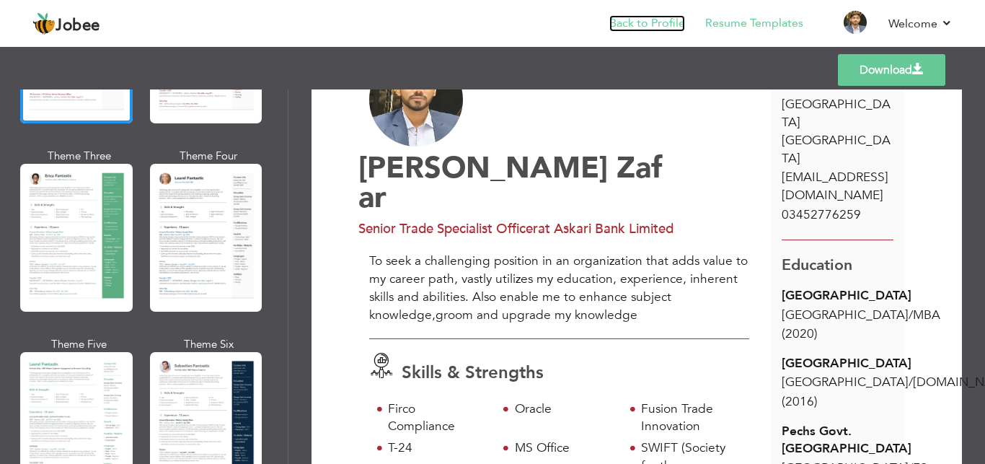
click at [658, 24] on link "Back to Profile" at bounding box center [647, 23] width 76 height 17
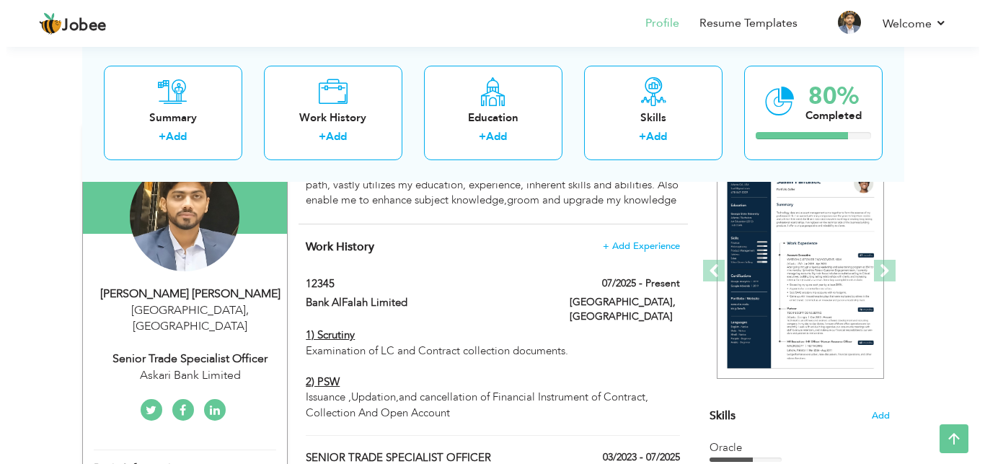
scroll to position [184, 0]
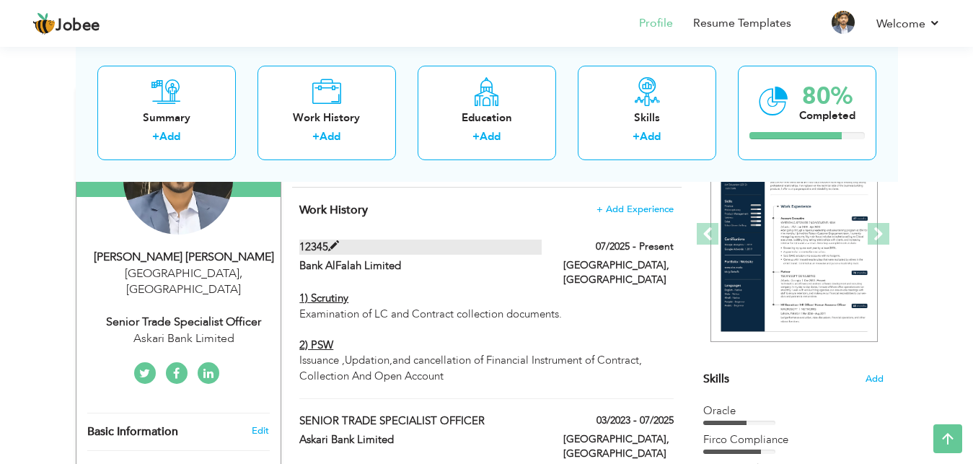
click at [335, 252] on span at bounding box center [333, 246] width 11 height 11
type input "12345"
type input "Bank AlFalah Limited"
type input "07/2025"
type input "[GEOGRAPHIC_DATA]"
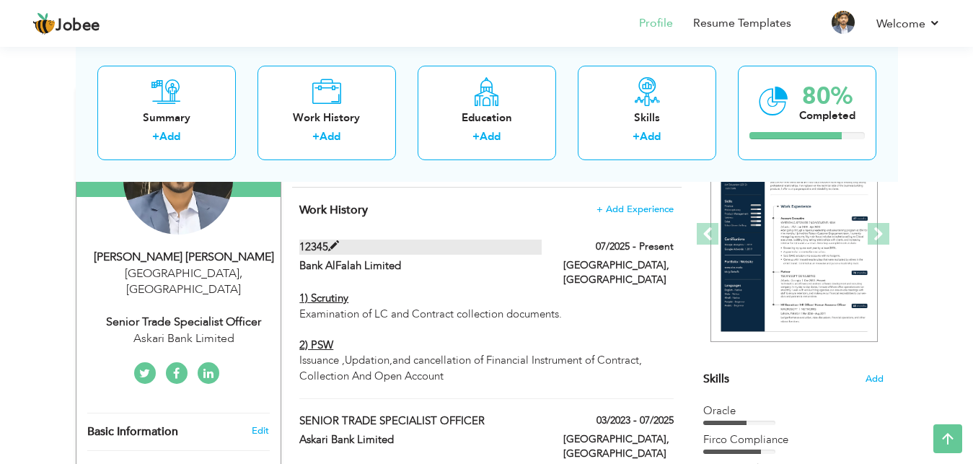
type input "[GEOGRAPHIC_DATA]"
checkbox input "true"
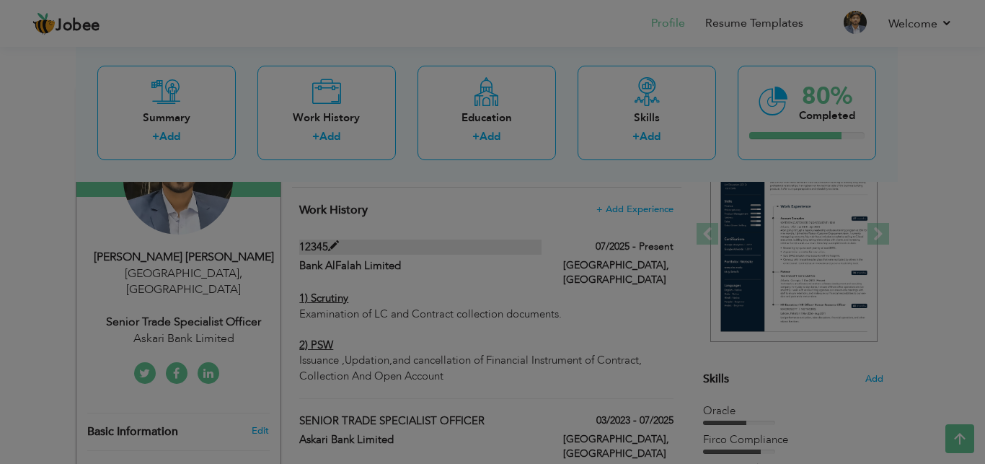
scroll to position [0, 0]
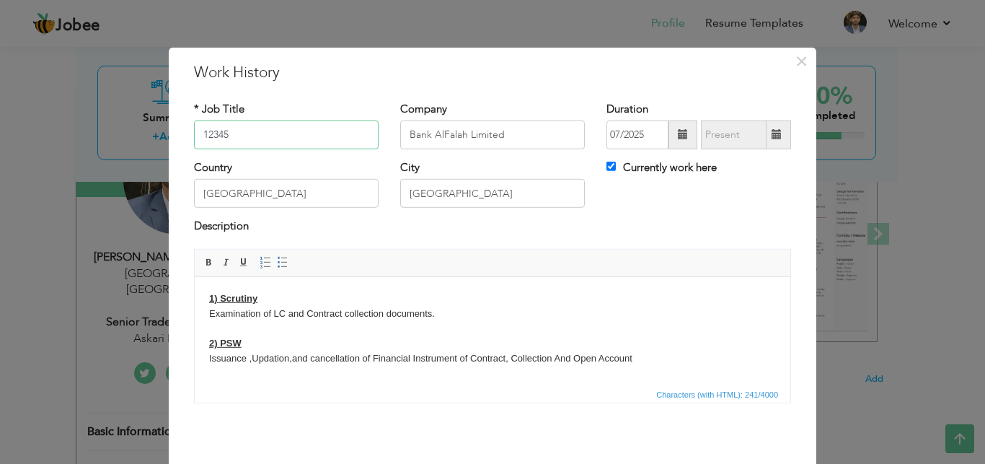
click at [297, 123] on input "12345" at bounding box center [286, 134] width 185 height 29
type input "1"
type input "TRADE OFFICER"
click at [307, 318] on body "1) Scrutiny Examination of LC and Contract collection documents. 2) PSW Issuanc…" at bounding box center [492, 328] width 567 height 75
click at [644, 359] on body "1) Scrutiny Examination of Contract collection documents. 2) PSW Issuance ,Upda…" at bounding box center [492, 328] width 567 height 75
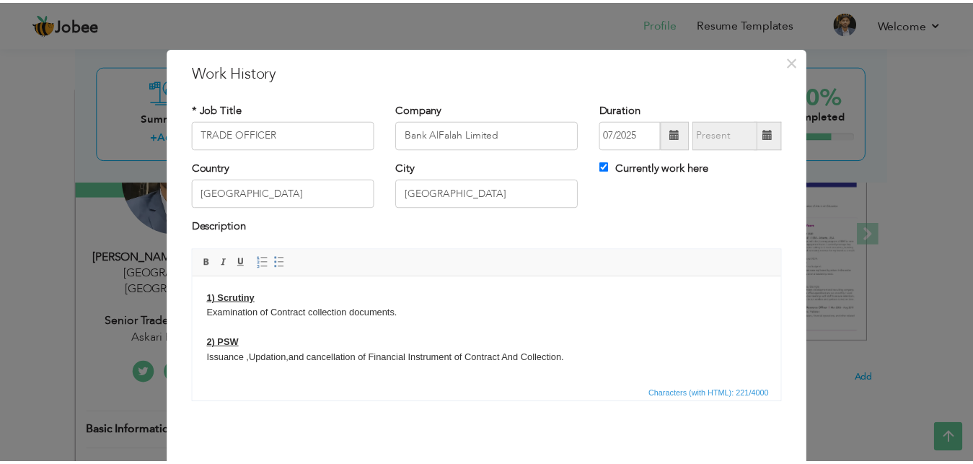
scroll to position [79, 0]
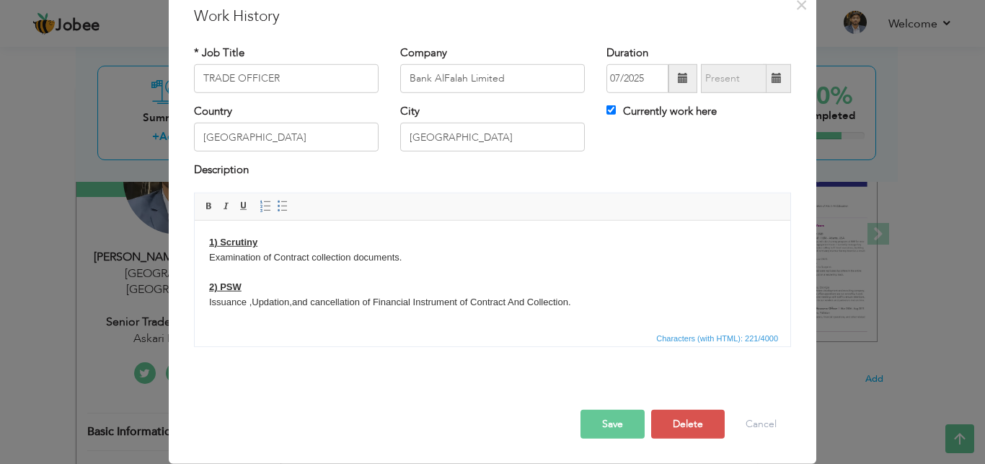
click at [602, 410] on button "Save" at bounding box center [613, 424] width 64 height 29
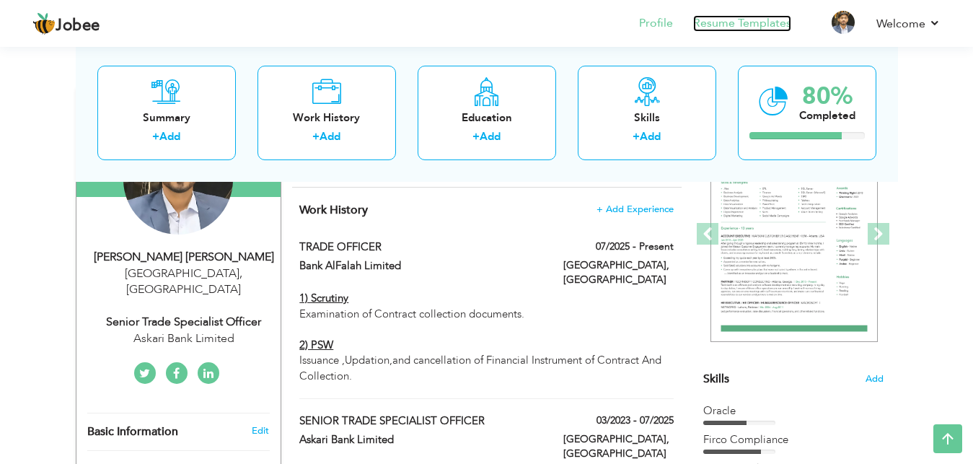
click at [733, 19] on link "Resume Templates" at bounding box center [742, 23] width 98 height 17
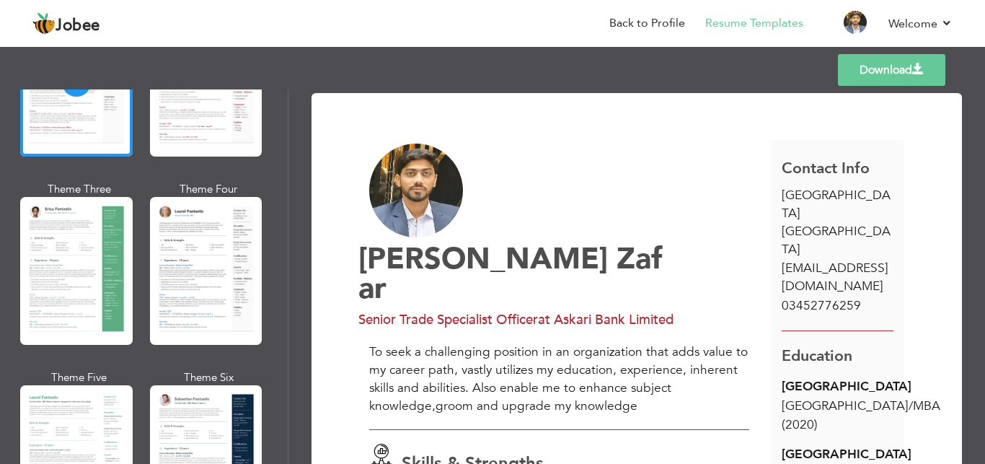
scroll to position [216, 0]
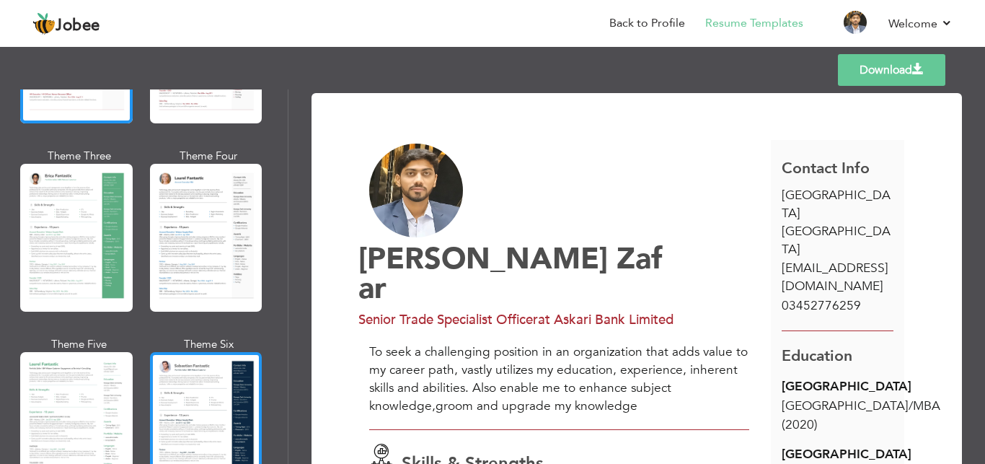
click at [203, 398] on div at bounding box center [206, 426] width 112 height 148
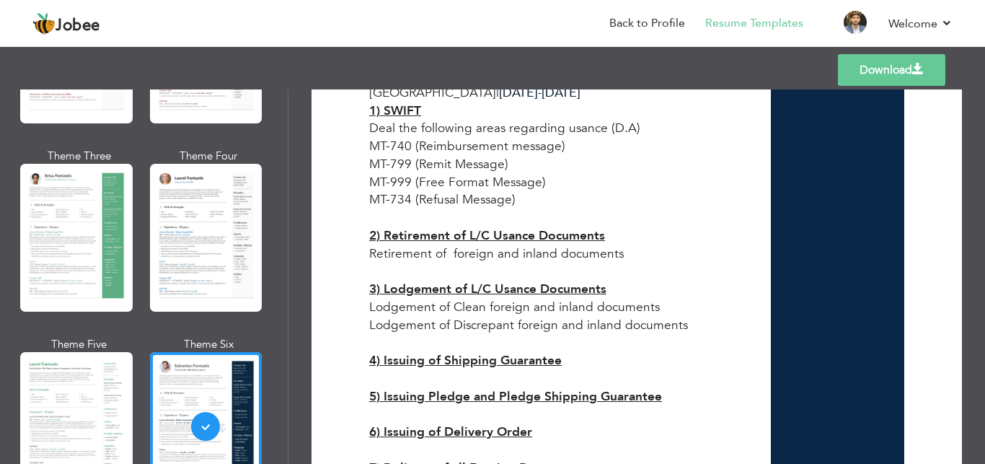
scroll to position [1879, 0]
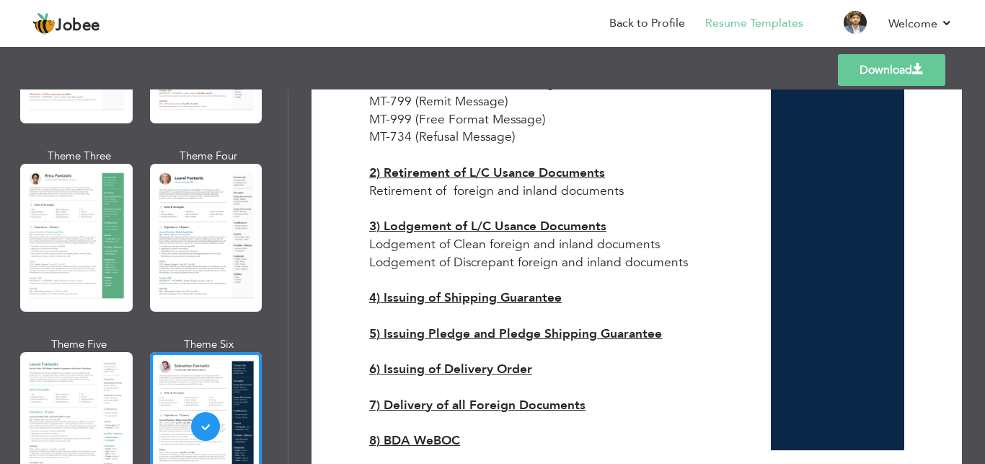
click at [907, 62] on link "Download" at bounding box center [891, 70] width 107 height 32
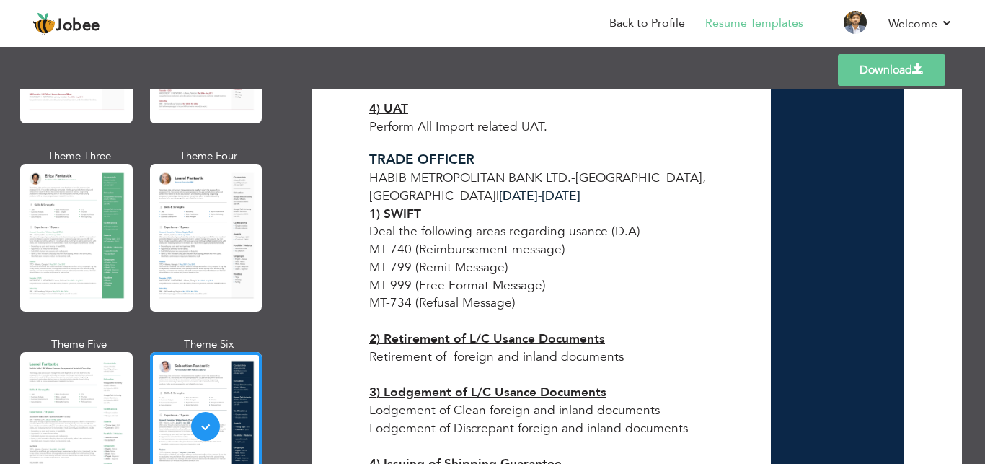
scroll to position [1706, 0]
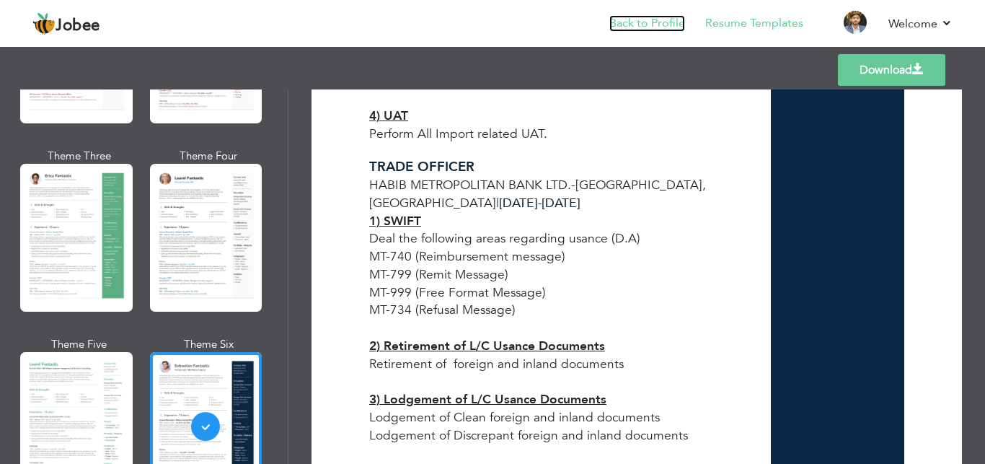
click at [677, 19] on link "Back to Profile" at bounding box center [647, 23] width 76 height 17
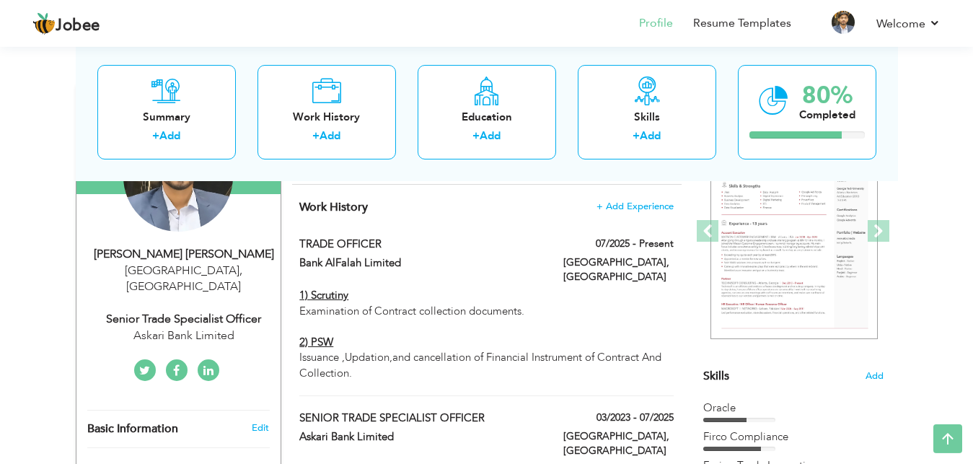
scroll to position [221, 0]
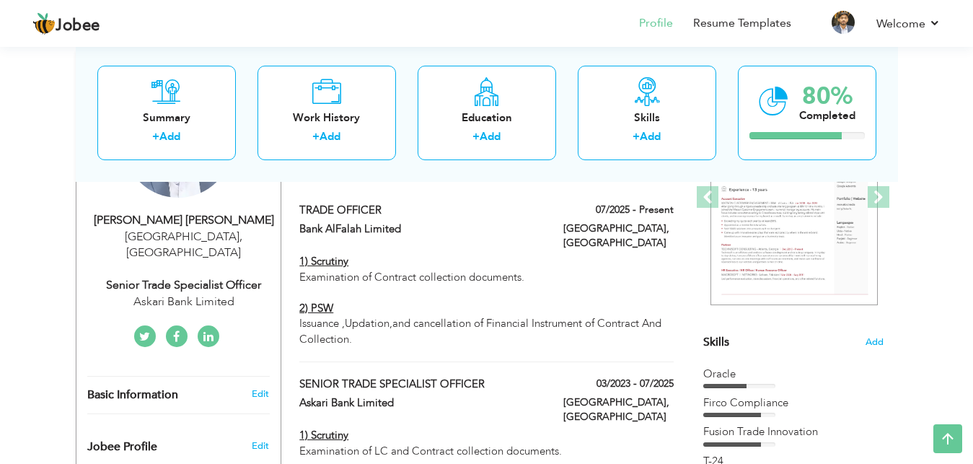
click at [237, 277] on div "Senior Trade Specialist Officer" at bounding box center [183, 285] width 193 height 17
type input "[PERSON_NAME]"
type input "Zafar"
type input "03452776259"
select select "number:166"
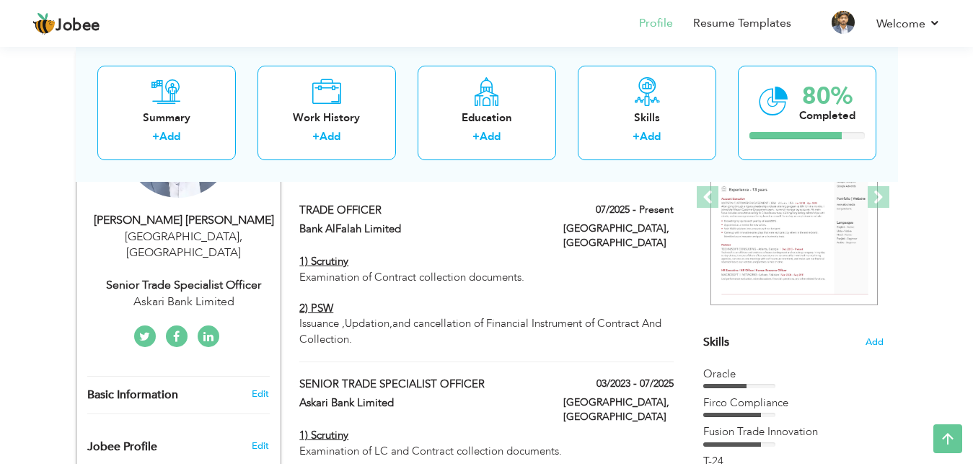
type input "[GEOGRAPHIC_DATA]"
select select "number:9"
type input "Askari Bank Limited"
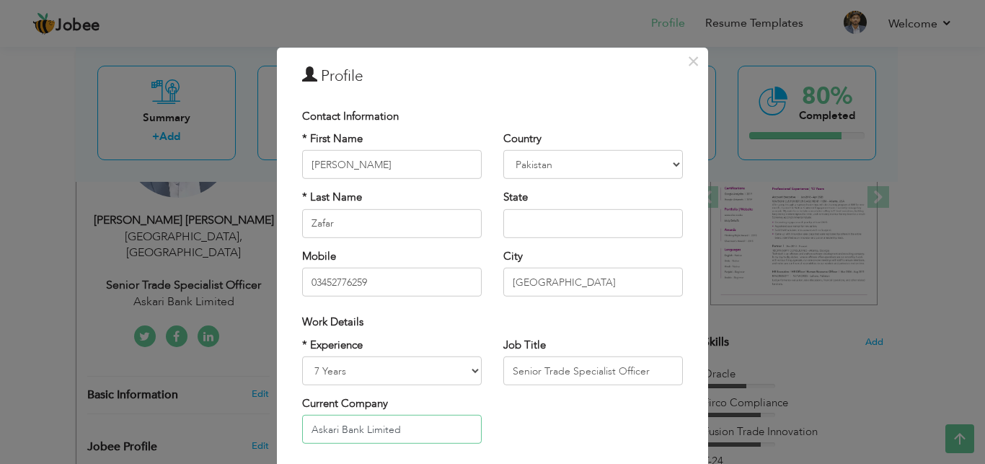
click at [410, 423] on input "Askari Bank Limited" at bounding box center [392, 429] width 180 height 29
click at [535, 378] on input "Senior Trade Specialist Officer" at bounding box center [593, 370] width 180 height 29
type input "Trade Specialist Officer"
click at [400, 434] on input "Askari Bank Limited" at bounding box center [392, 429] width 180 height 29
click at [762, 406] on div "× Profile Contact Information * First Name Syed Ahsan * Last Name U.K" at bounding box center [492, 232] width 985 height 464
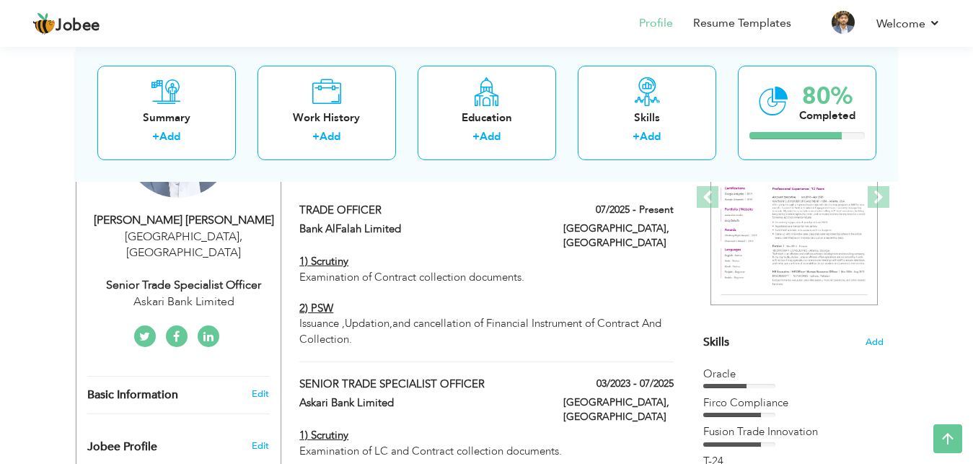
click at [195, 294] on div "Askari Bank Limited" at bounding box center [183, 302] width 193 height 17
type input "Askari Bank Limited"
type input "Senior Trade Specialist Officer"
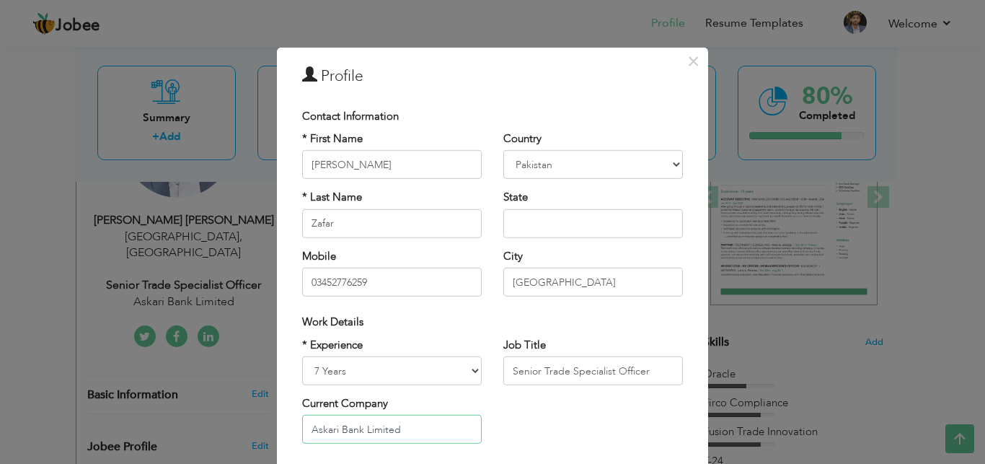
click at [361, 429] on input "Askari Bank Limited" at bounding box center [392, 429] width 180 height 29
click at [335, 429] on input "Askari Bank AlFalah Limited" at bounding box center [392, 429] width 180 height 29
type input "Bank AlFalah Limited"
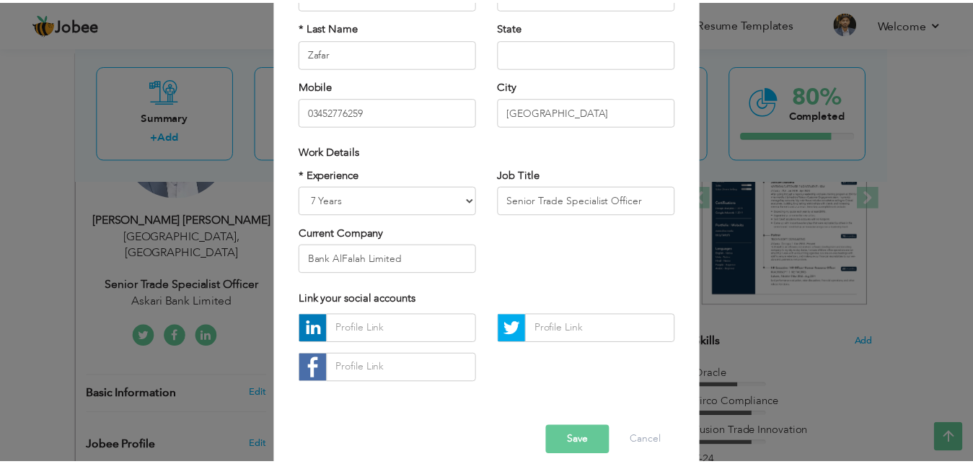
scroll to position [209, 0]
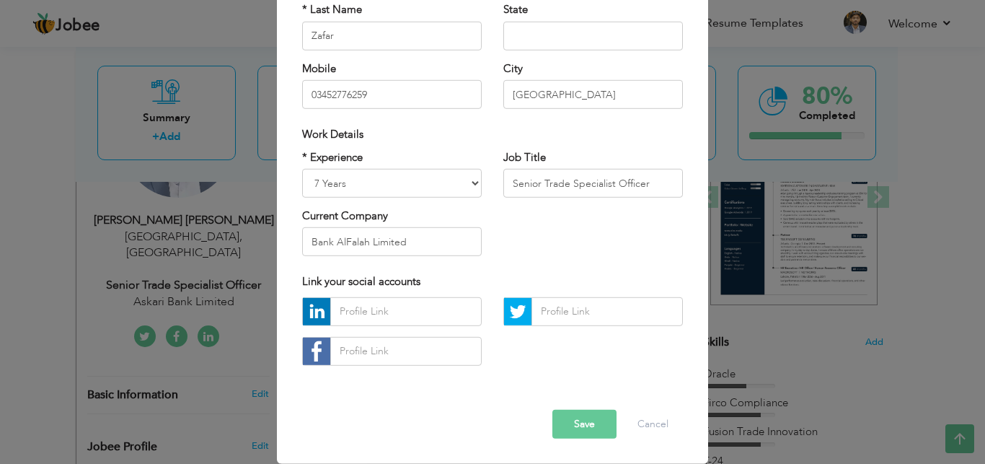
click at [581, 410] on button "Save" at bounding box center [584, 424] width 64 height 29
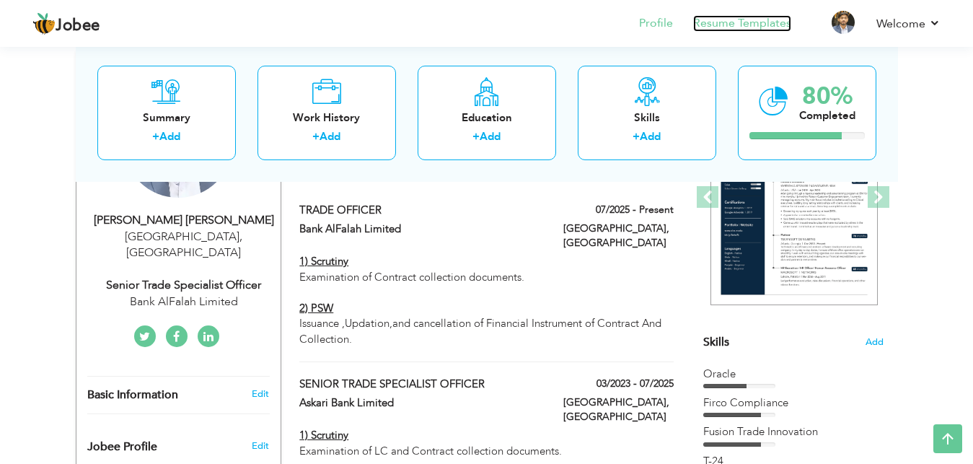
click at [762, 22] on link "Resume Templates" at bounding box center [742, 23] width 98 height 17
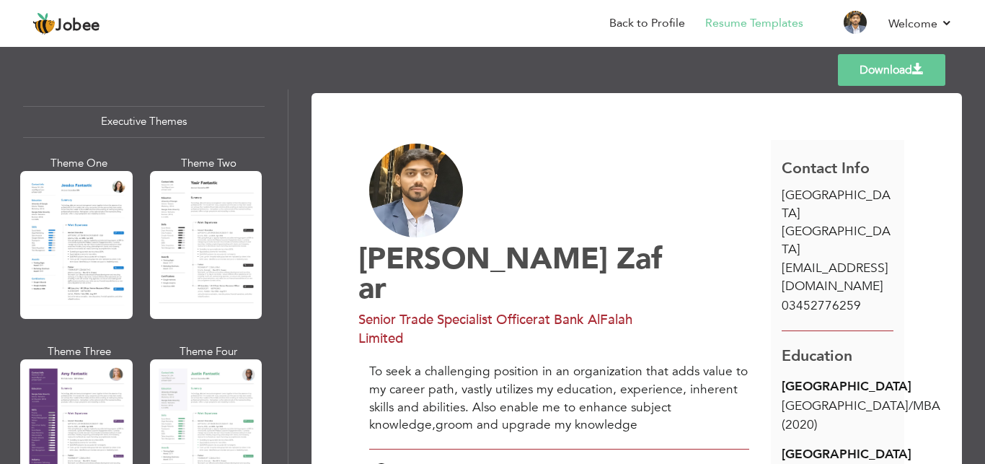
scroll to position [1168, 0]
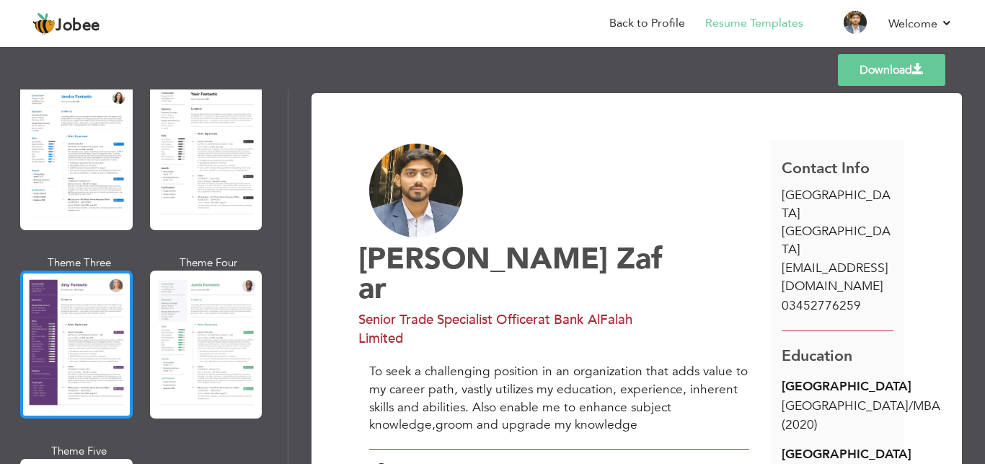
click at [86, 280] on div at bounding box center [76, 344] width 112 height 148
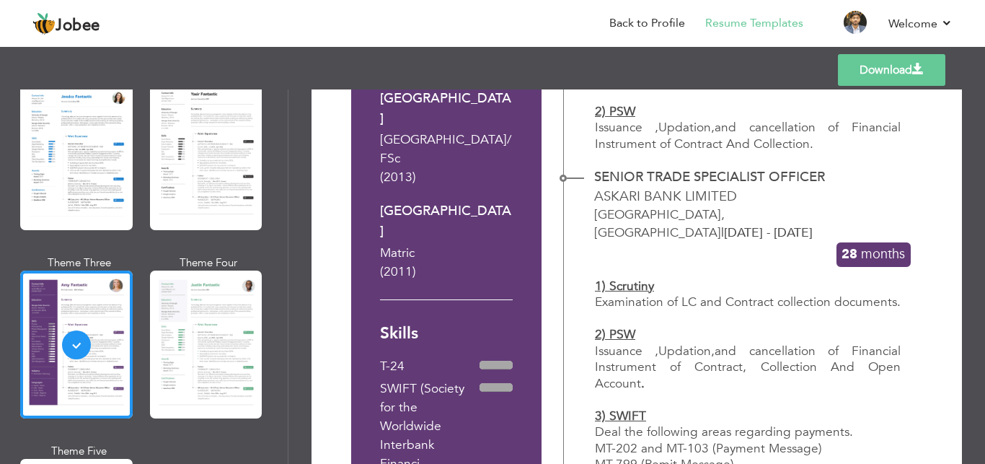
scroll to position [519, 0]
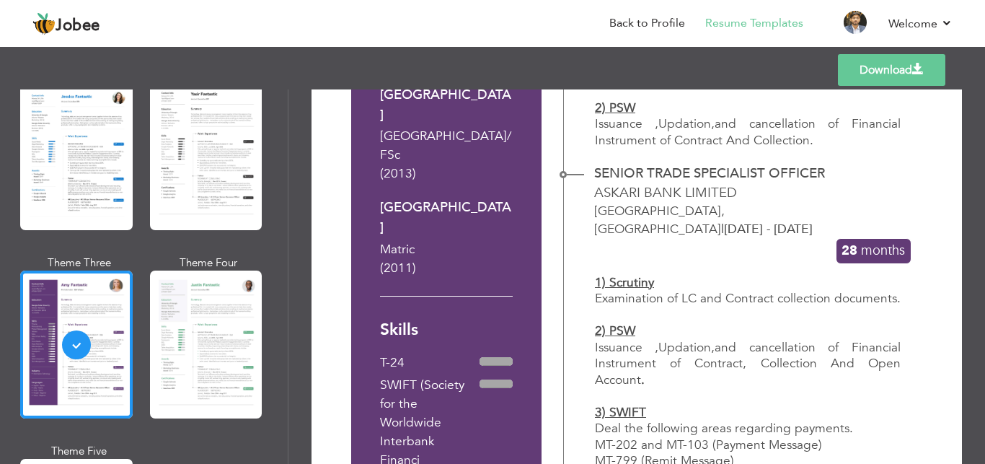
drag, startPoint x: 979, startPoint y: 456, endPoint x: 869, endPoint y: 164, distance: 312.6
click at [868, 64] on link "Download" at bounding box center [891, 70] width 107 height 32
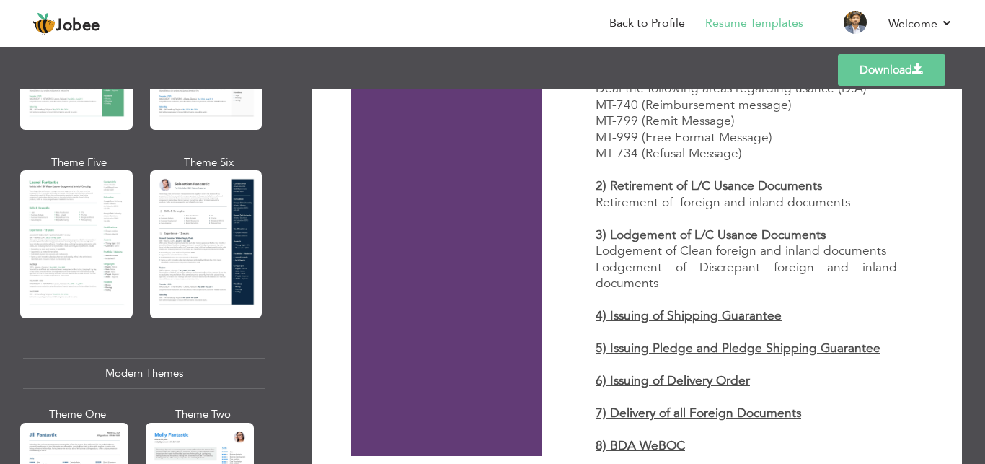
scroll to position [376, 0]
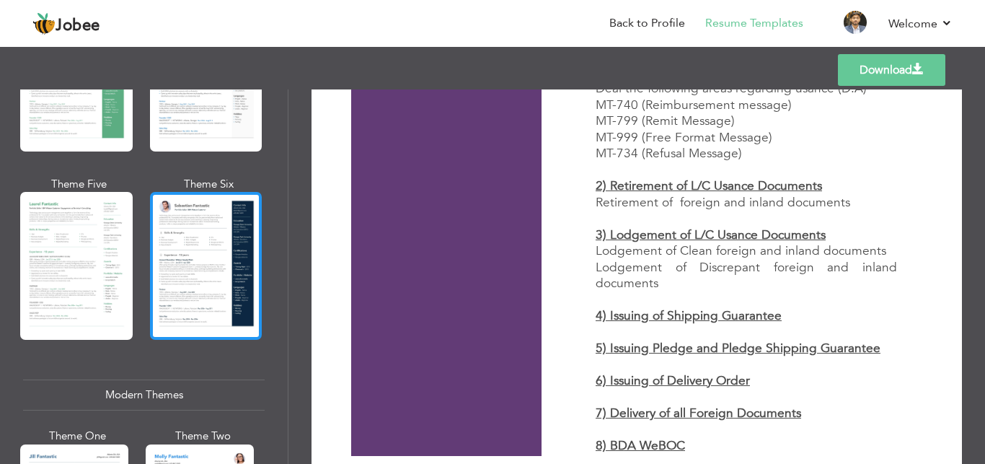
click at [187, 280] on div at bounding box center [206, 266] width 112 height 148
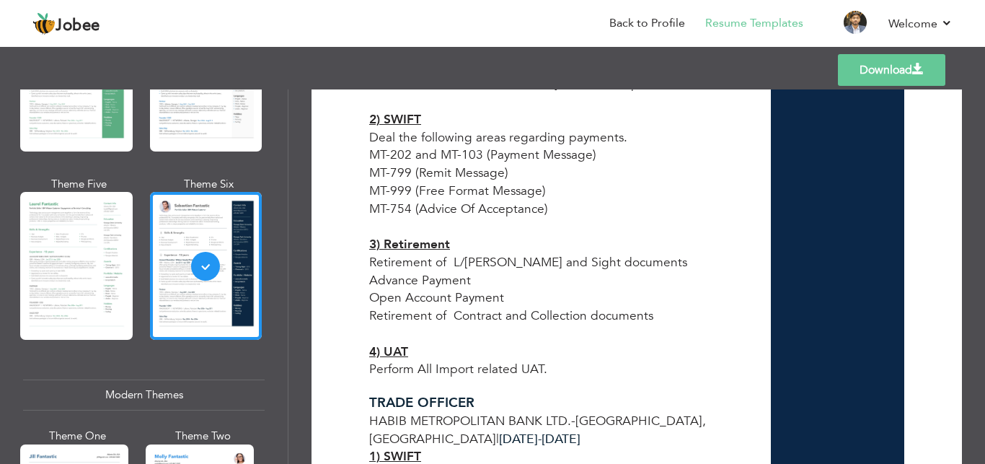
scroll to position [1558, 0]
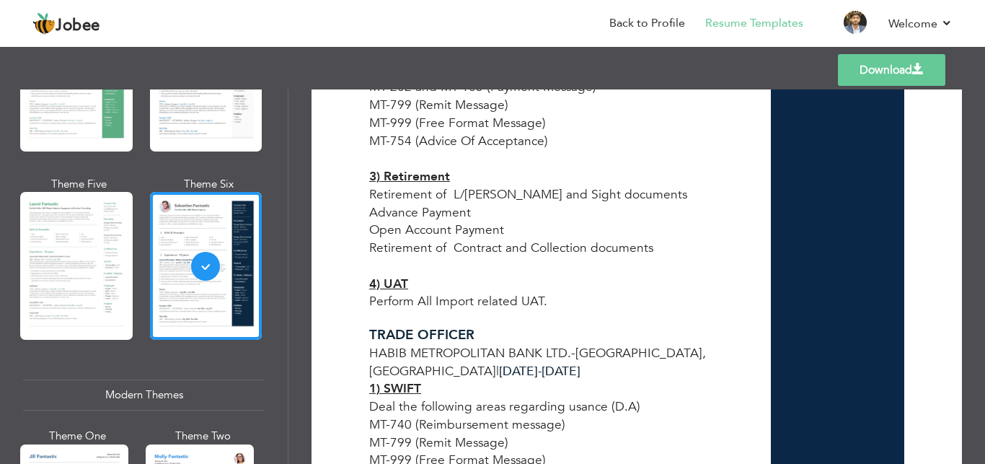
click at [877, 62] on link "Download" at bounding box center [891, 70] width 107 height 32
